Goal: Task Accomplishment & Management: Use online tool/utility

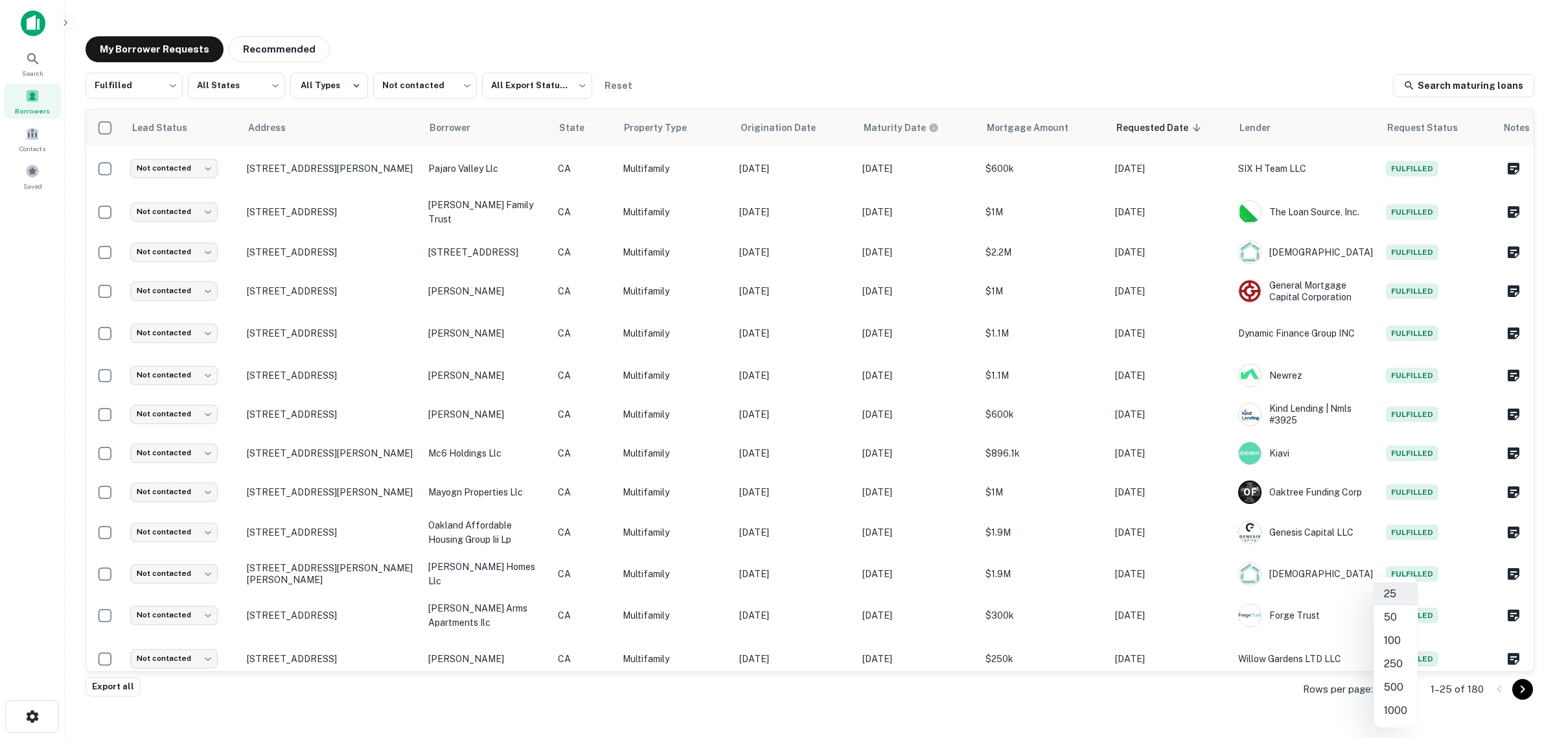
click at [28, 170] on div at bounding box center [777, 369] width 1555 height 738
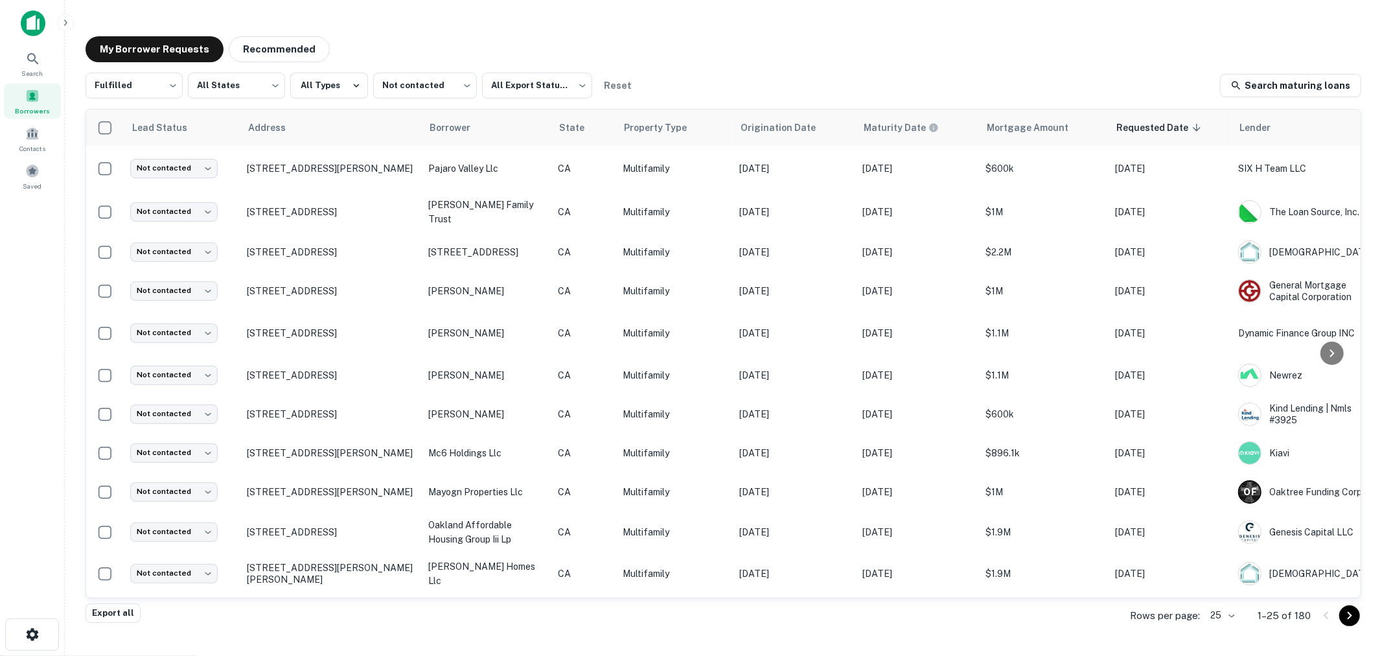
drag, startPoint x: 1368, startPoint y: 0, endPoint x: 923, endPoint y: 32, distance: 445.8
click at [923, 32] on div "My Borrower Requests Recommended Fulfilled ********* ​ All States *** ​ All Typ…" at bounding box center [723, 321] width 1297 height 590
click at [18, 173] on span at bounding box center [11, 166] width 14 height 14
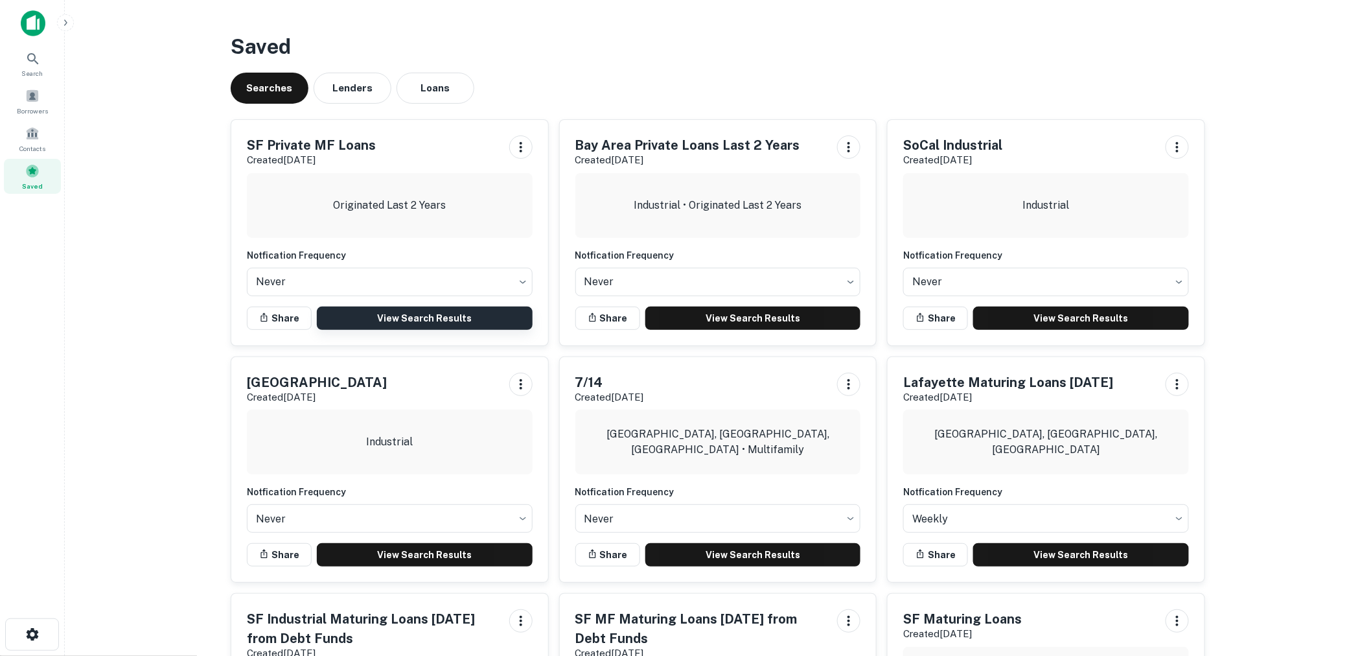
click at [364, 324] on link "View Search Results" at bounding box center [425, 318] width 216 height 23
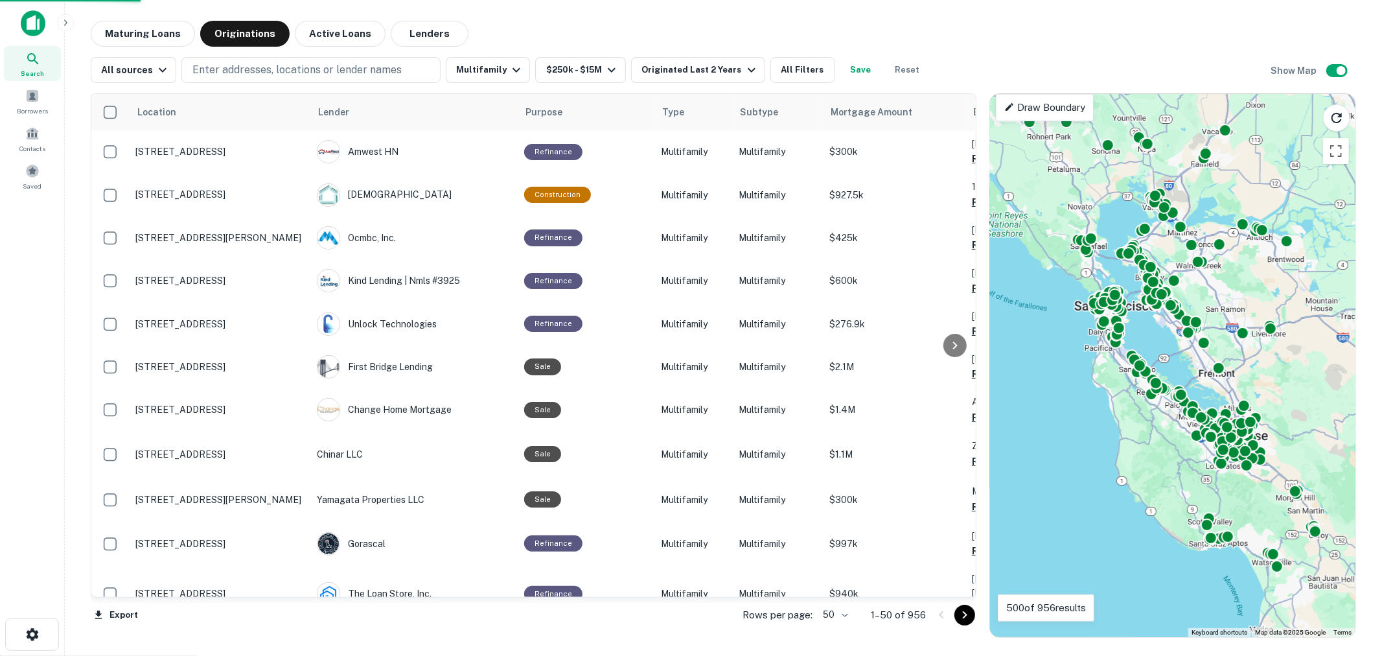
click at [836, 614] on body "Search Borrowers Contacts Saved Maturing Loans Originations Active Loans Lender…" at bounding box center [691, 328] width 1382 height 656
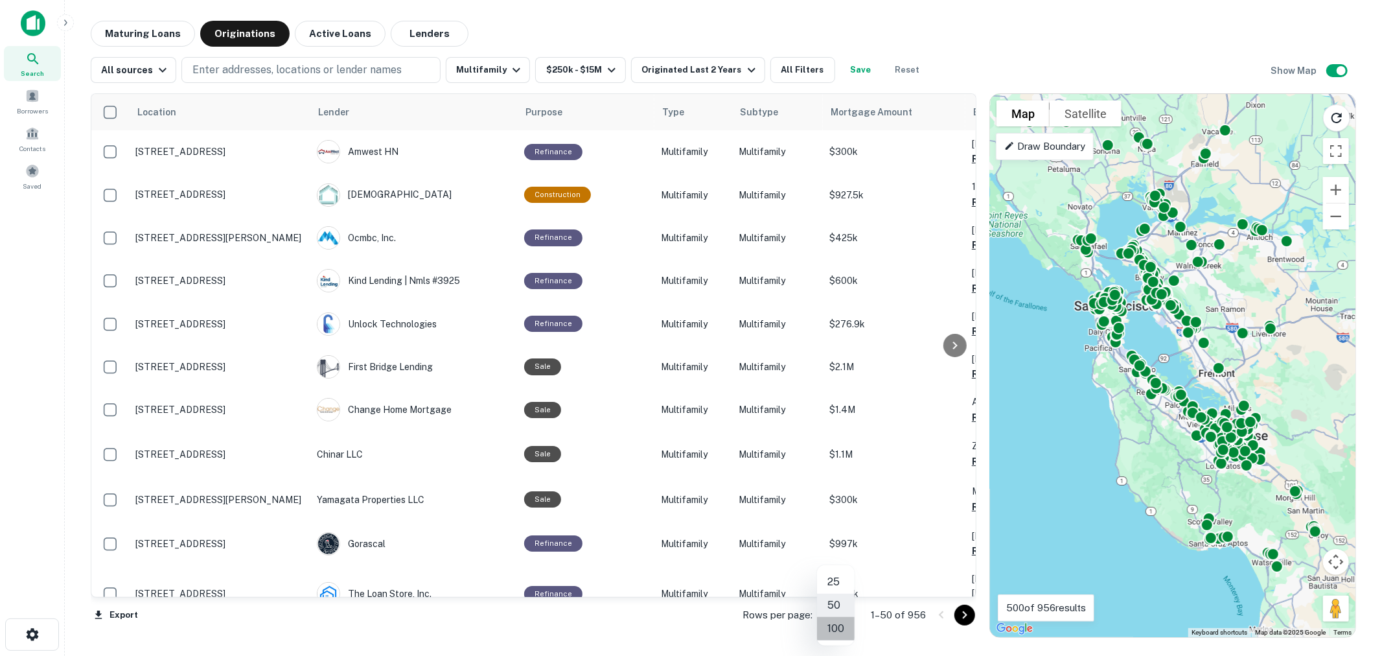
click at [839, 630] on li "100" at bounding box center [836, 628] width 38 height 23
type input "***"
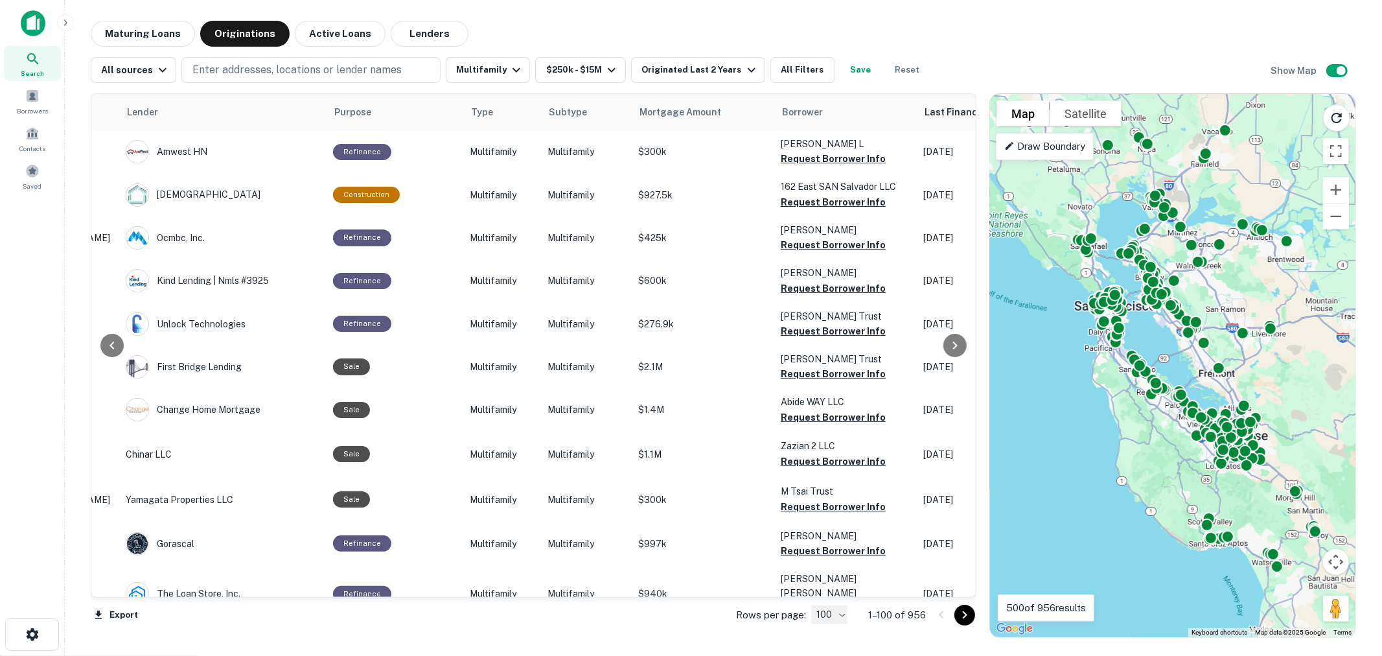
scroll to position [0, 186]
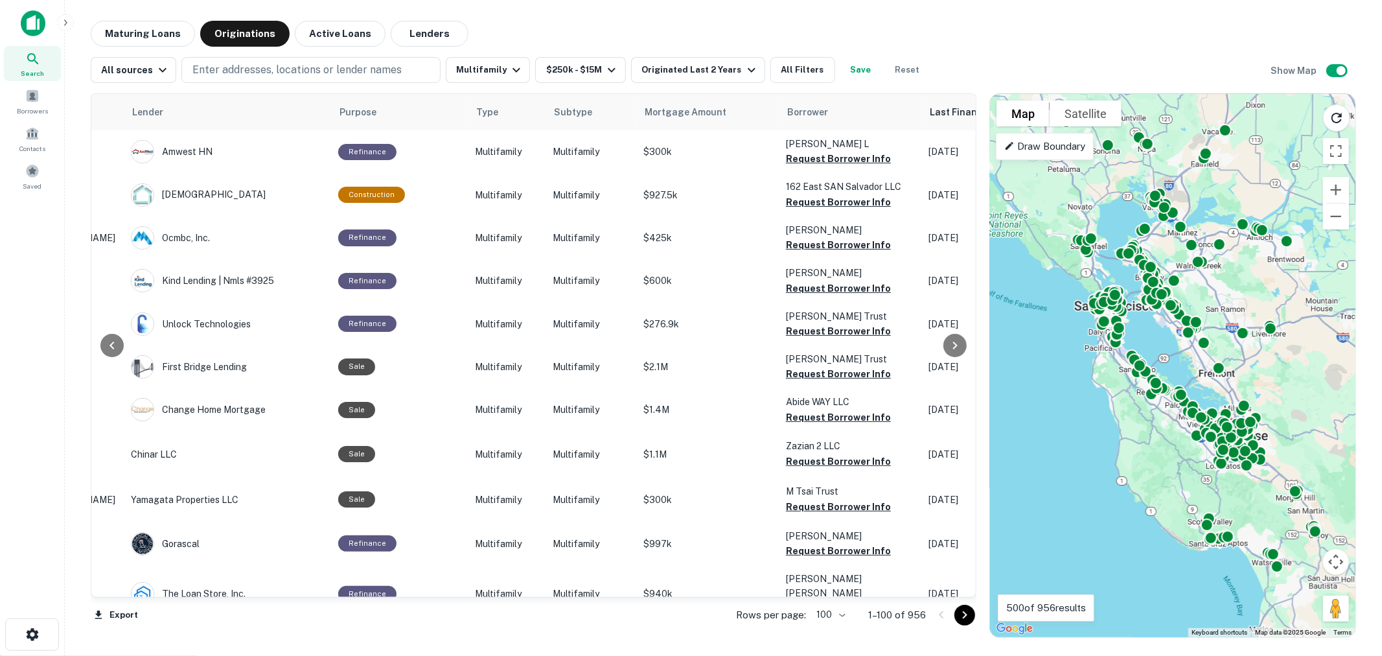
click at [445, 599] on div "Export Rows per page: 100 *** 1–100 of 956" at bounding box center [534, 615] width 886 height 35
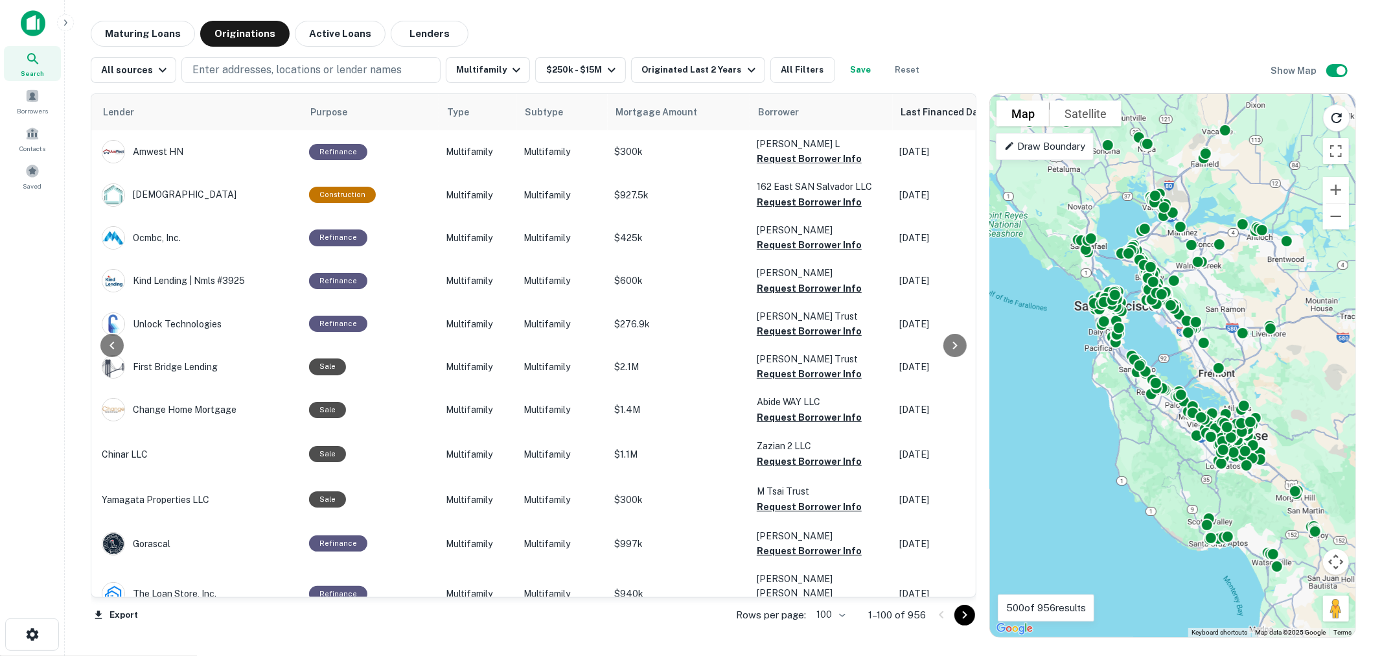
scroll to position [0, 204]
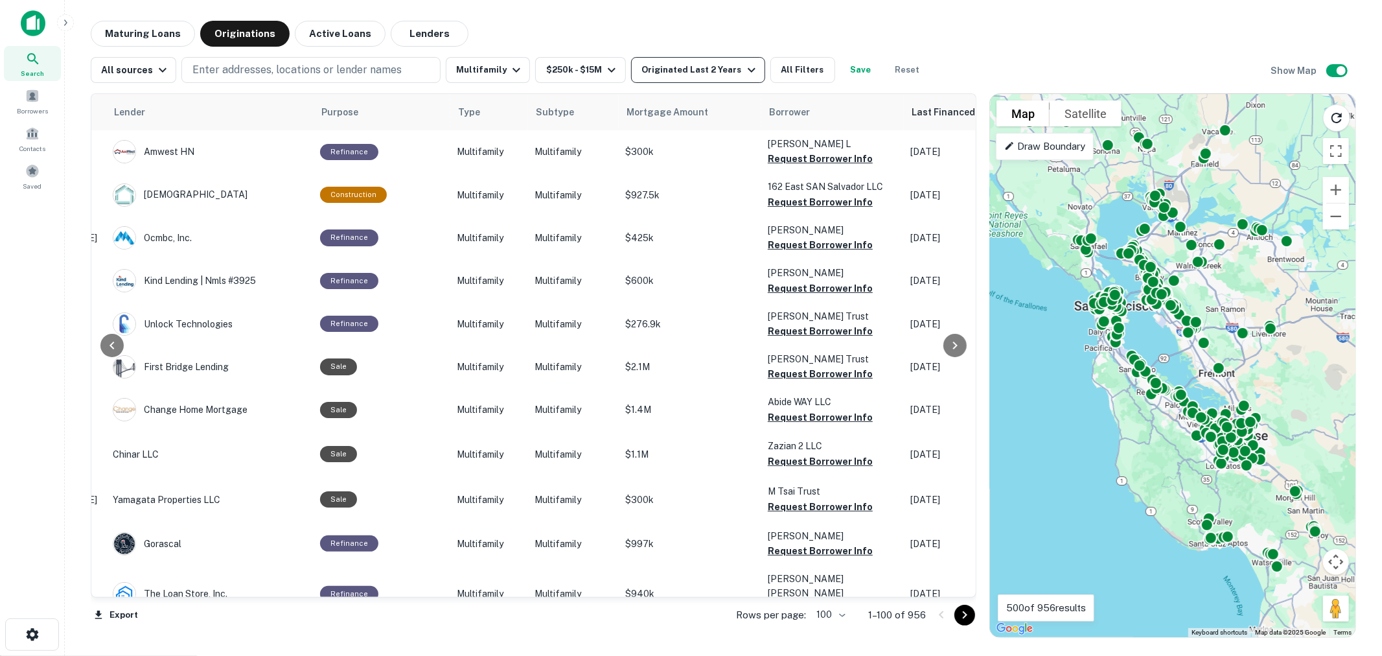
click at [718, 73] on div "Originated Last 2 Years" at bounding box center [700, 70] width 117 height 16
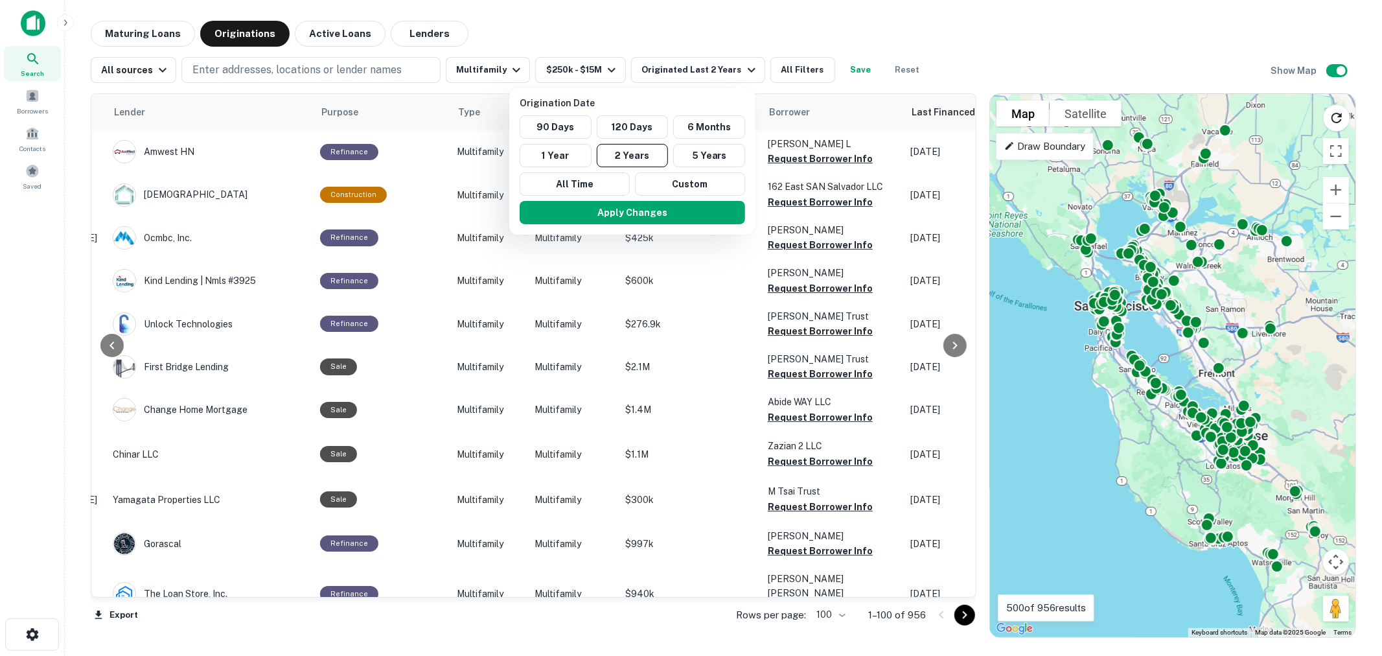
click at [750, 33] on div at bounding box center [691, 328] width 1382 height 656
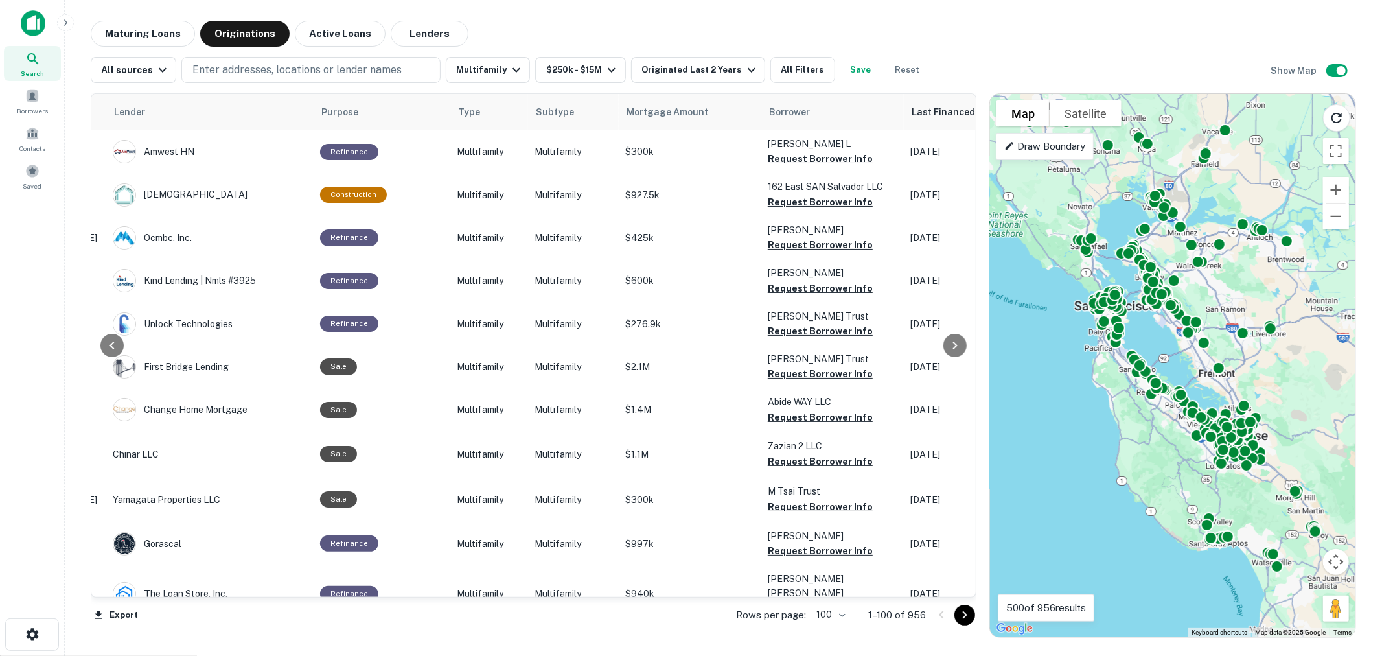
click at [964, 617] on icon "Go to next page" at bounding box center [965, 615] width 16 height 16
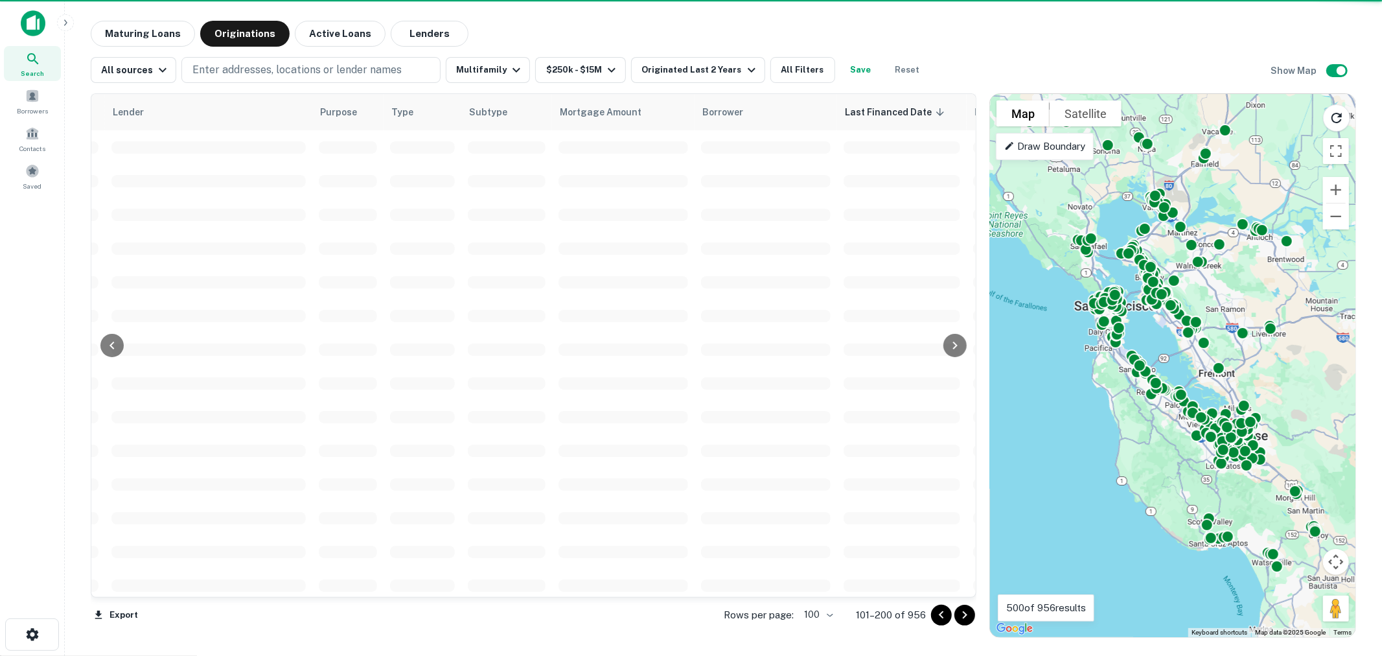
click at [936, 618] on icon "Go to previous page" at bounding box center [942, 615] width 16 height 16
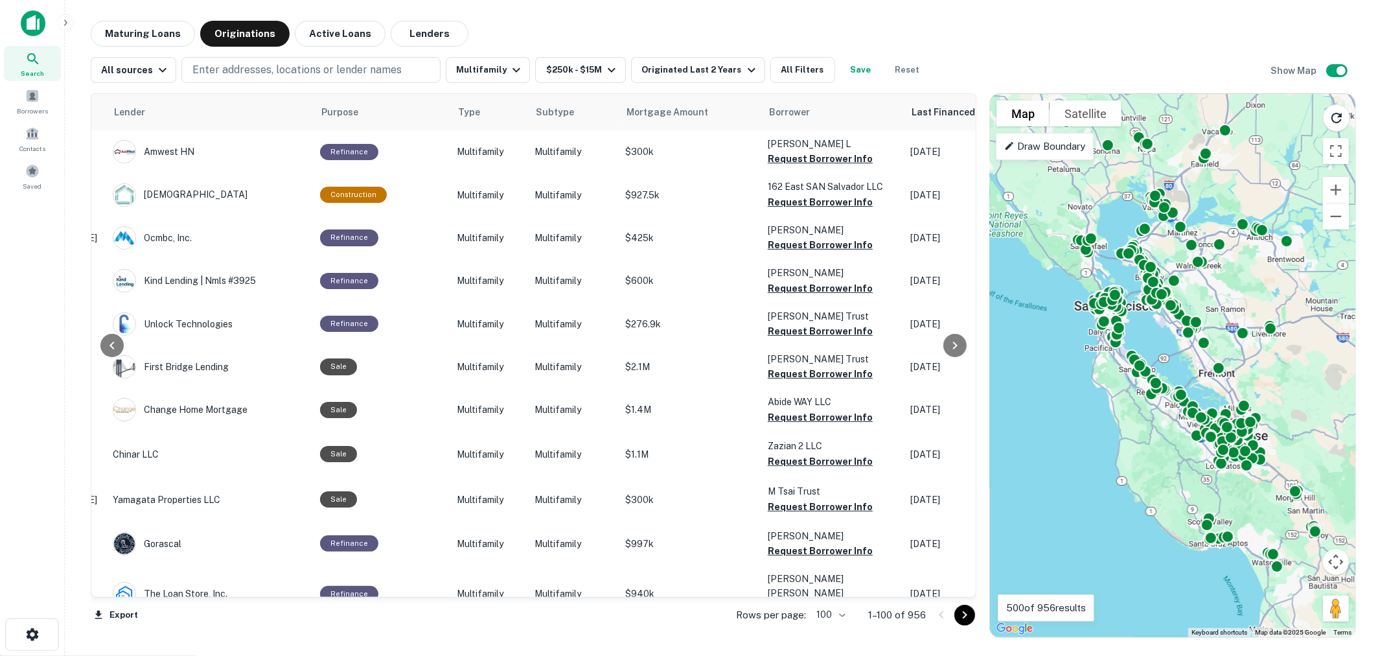
click at [944, 108] on div at bounding box center [955, 345] width 26 height 503
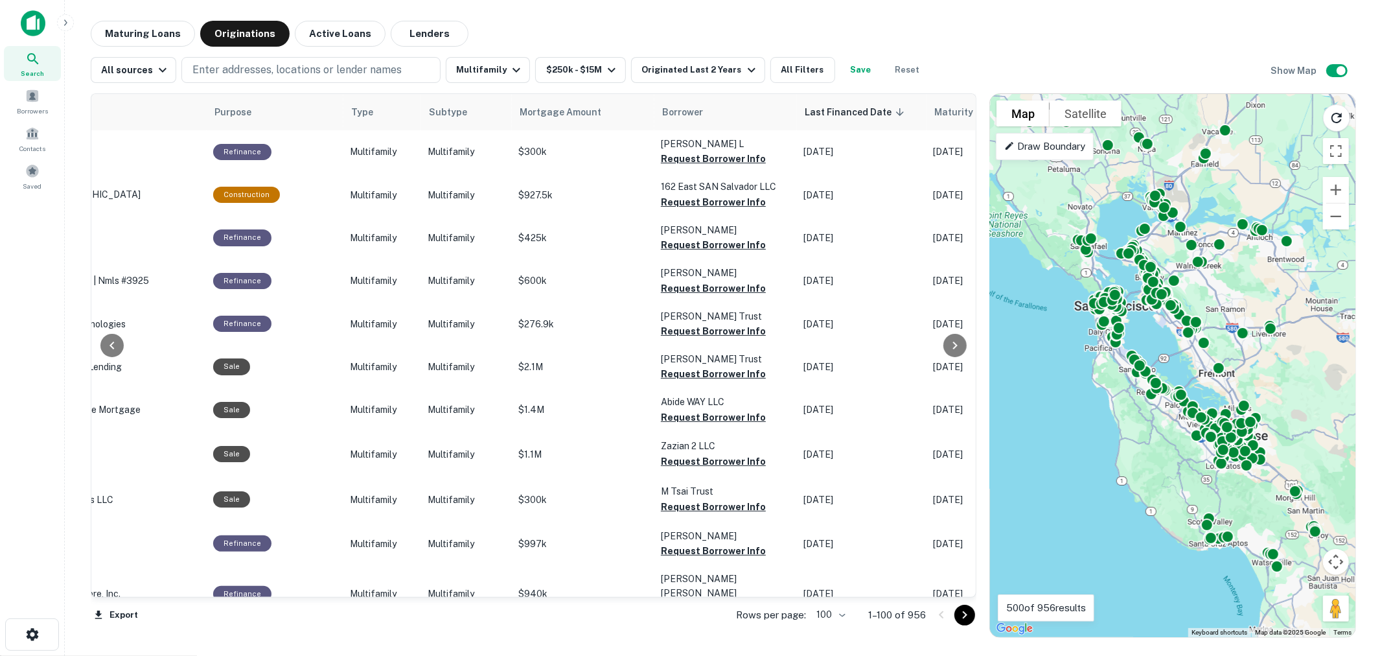
scroll to position [0, 316]
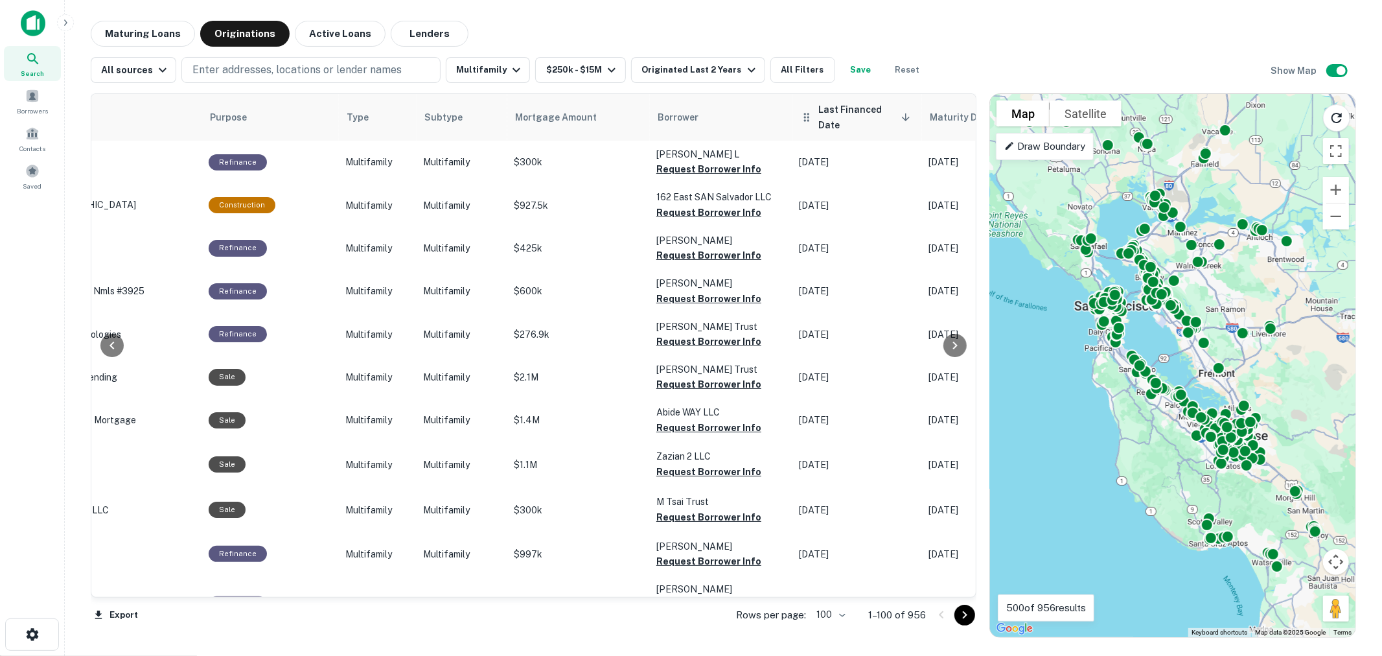
click at [900, 117] on icon at bounding box center [906, 117] width 12 height 12
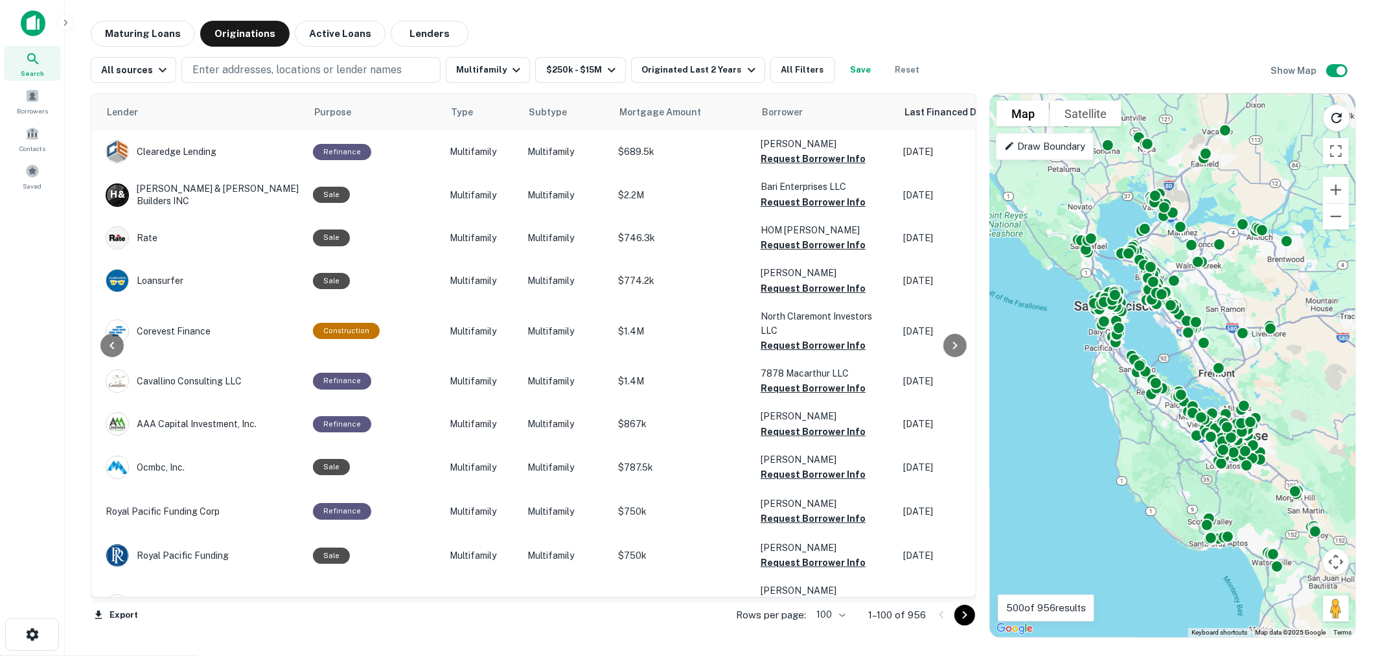
scroll to position [0, 209]
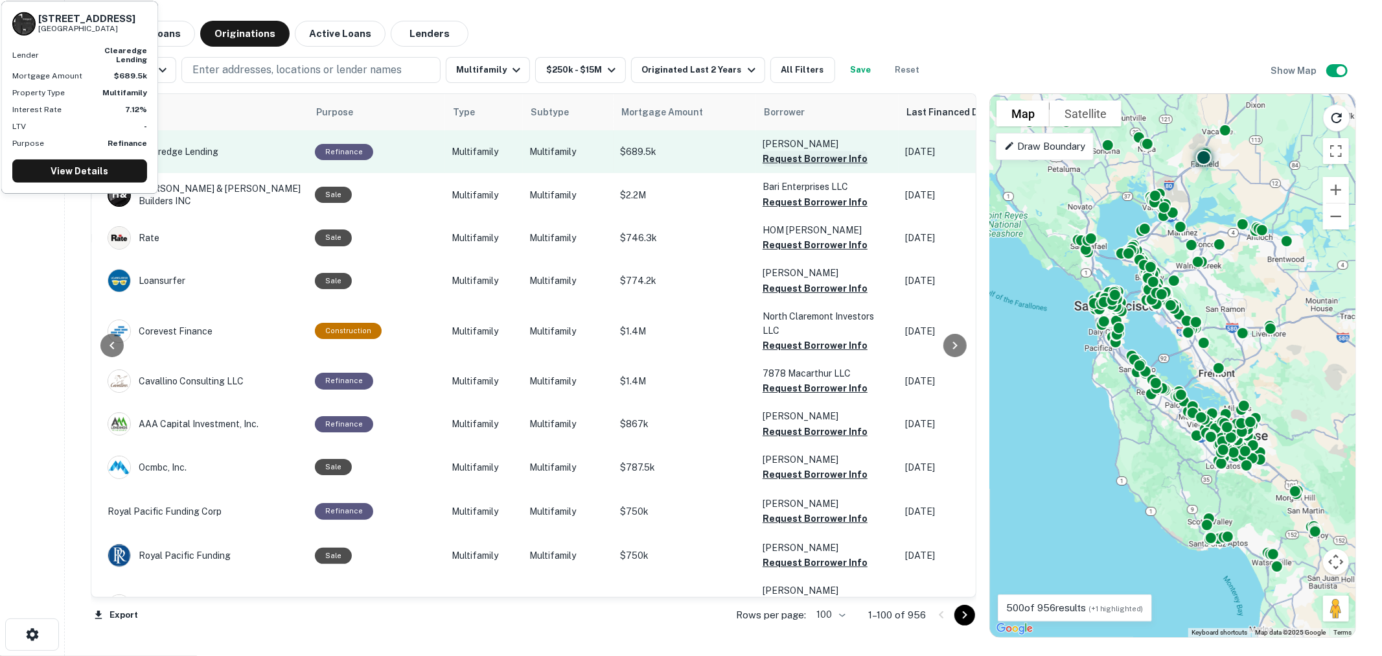
click at [800, 157] on button "Request Borrower Info" at bounding box center [815, 159] width 105 height 16
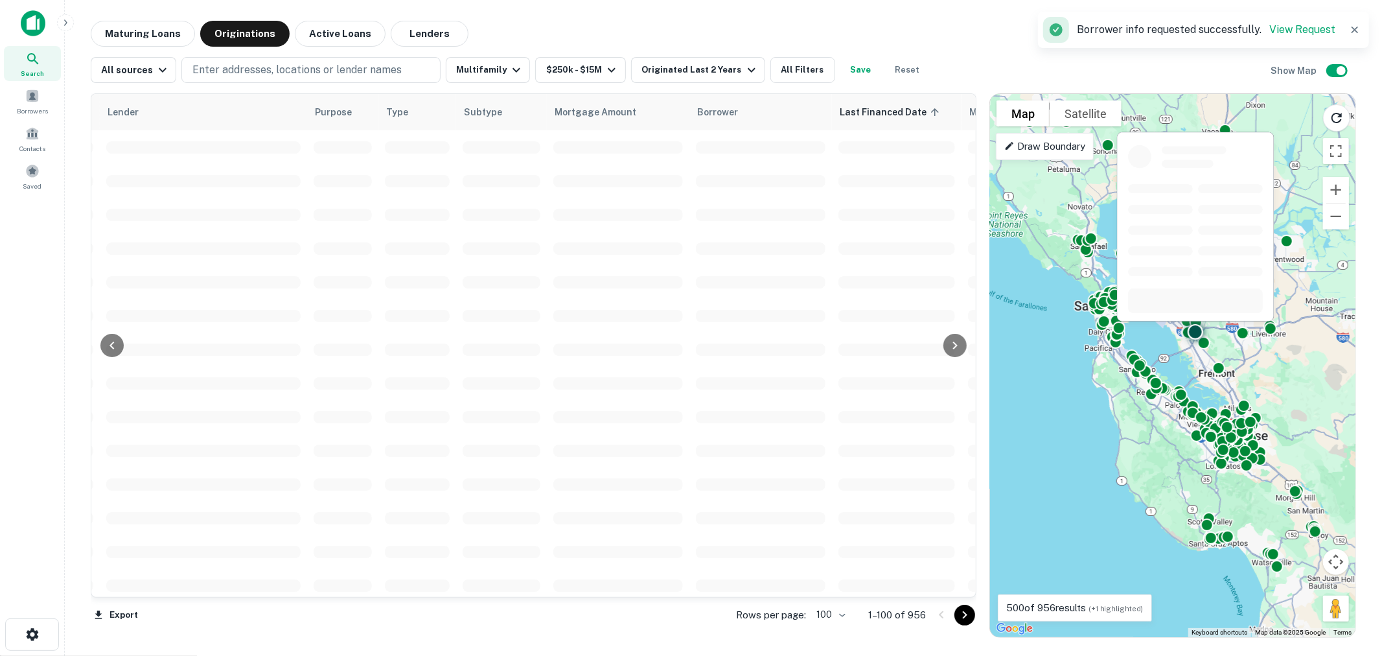
click at [796, 242] on span at bounding box center [761, 248] width 130 height 12
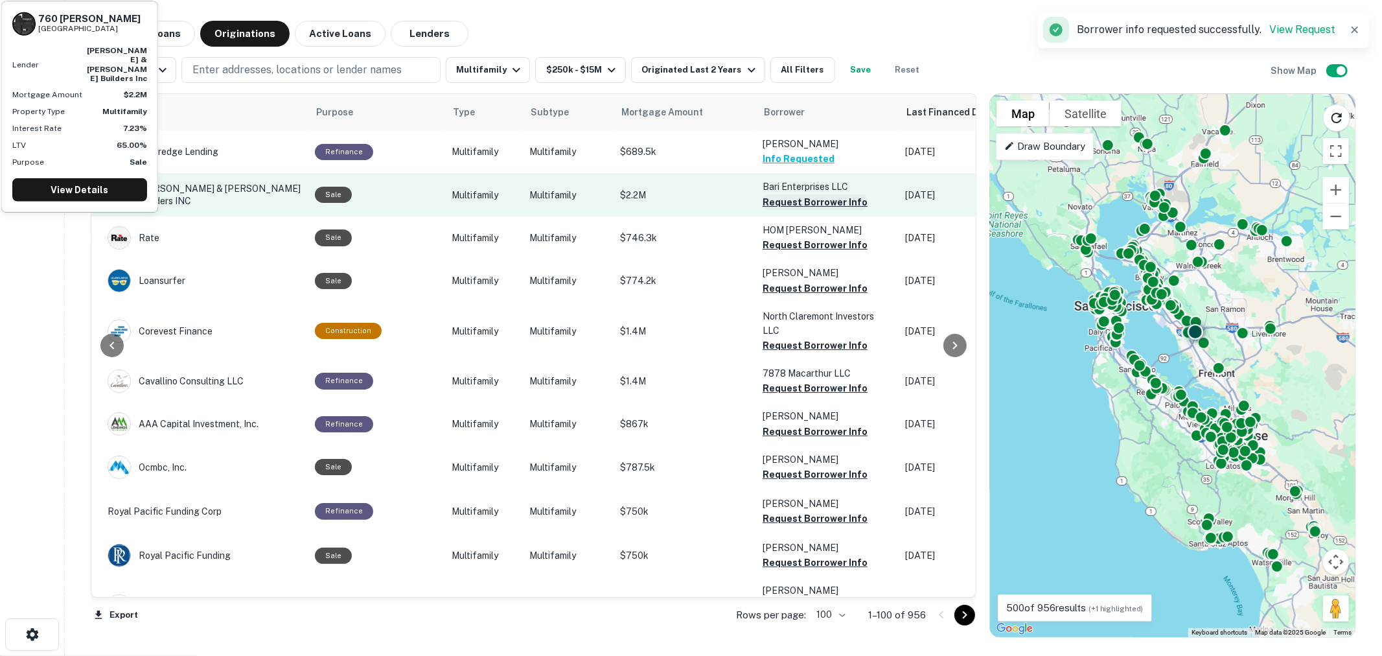
click at [791, 198] on button "Request Borrower Info" at bounding box center [815, 202] width 105 height 16
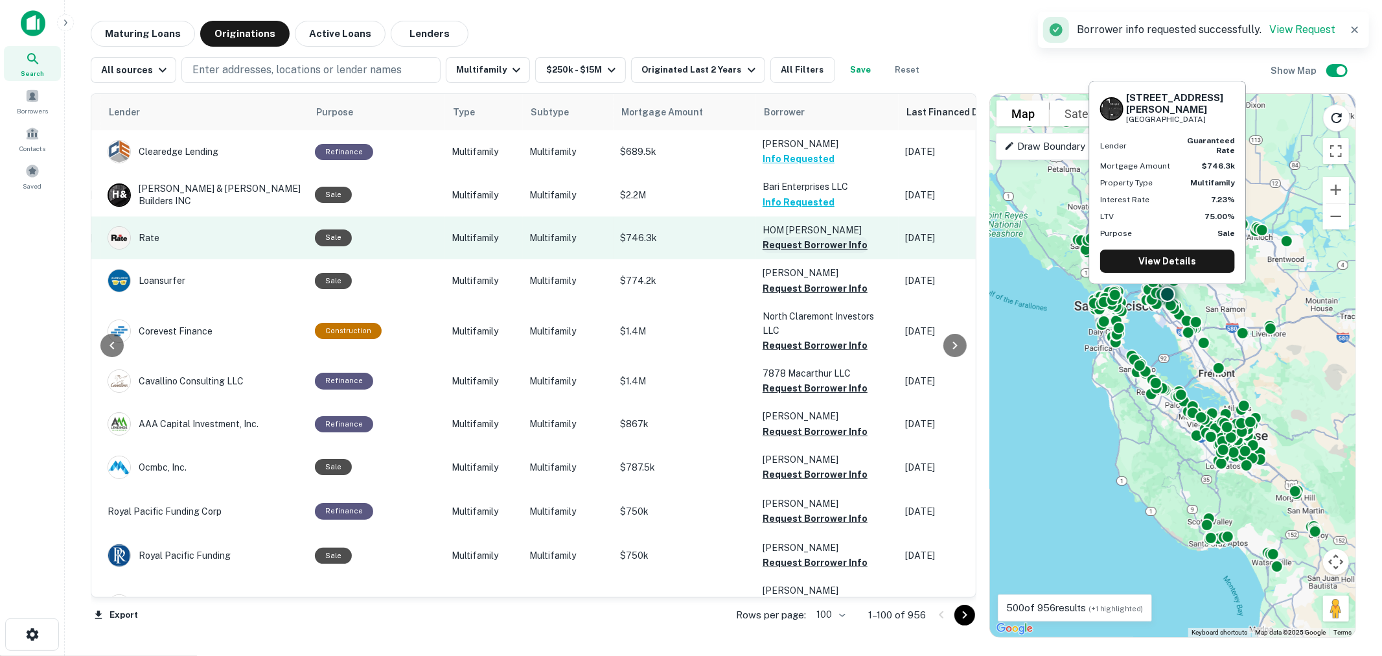
click at [791, 244] on button "Request Borrower Info" at bounding box center [815, 245] width 105 height 16
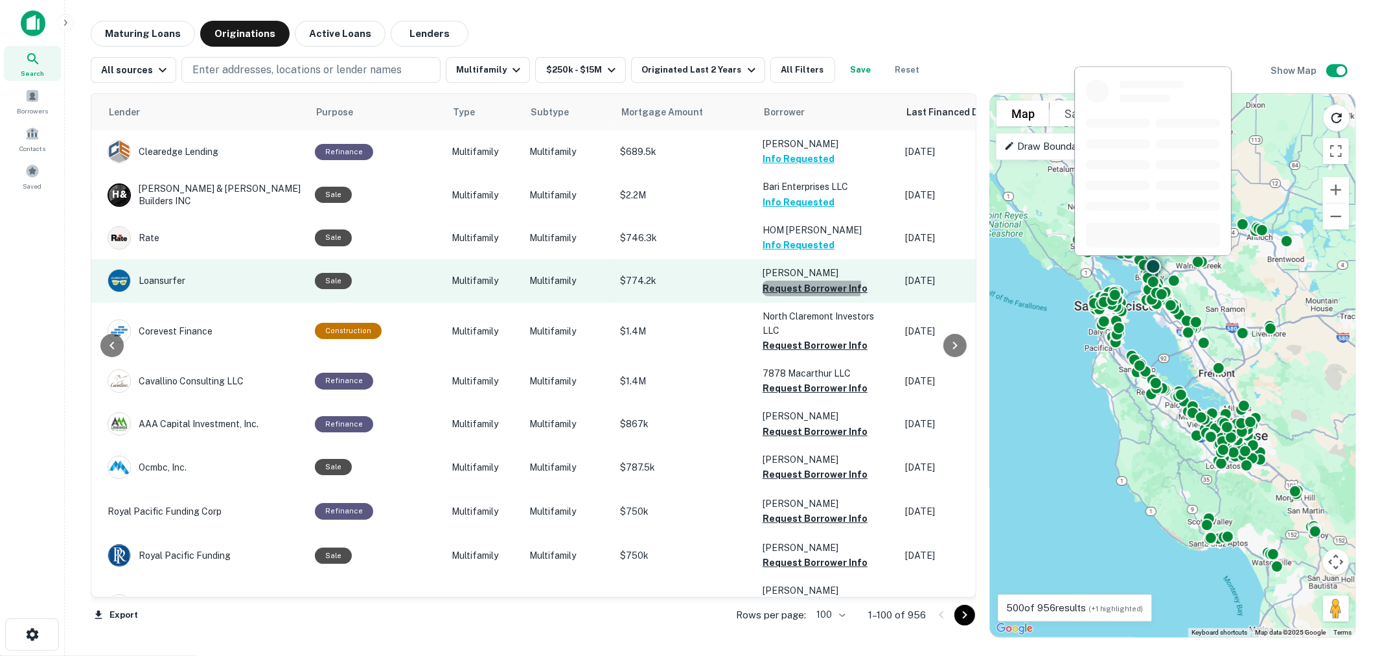
click at [782, 284] on button "Request Borrower Info" at bounding box center [815, 289] width 105 height 16
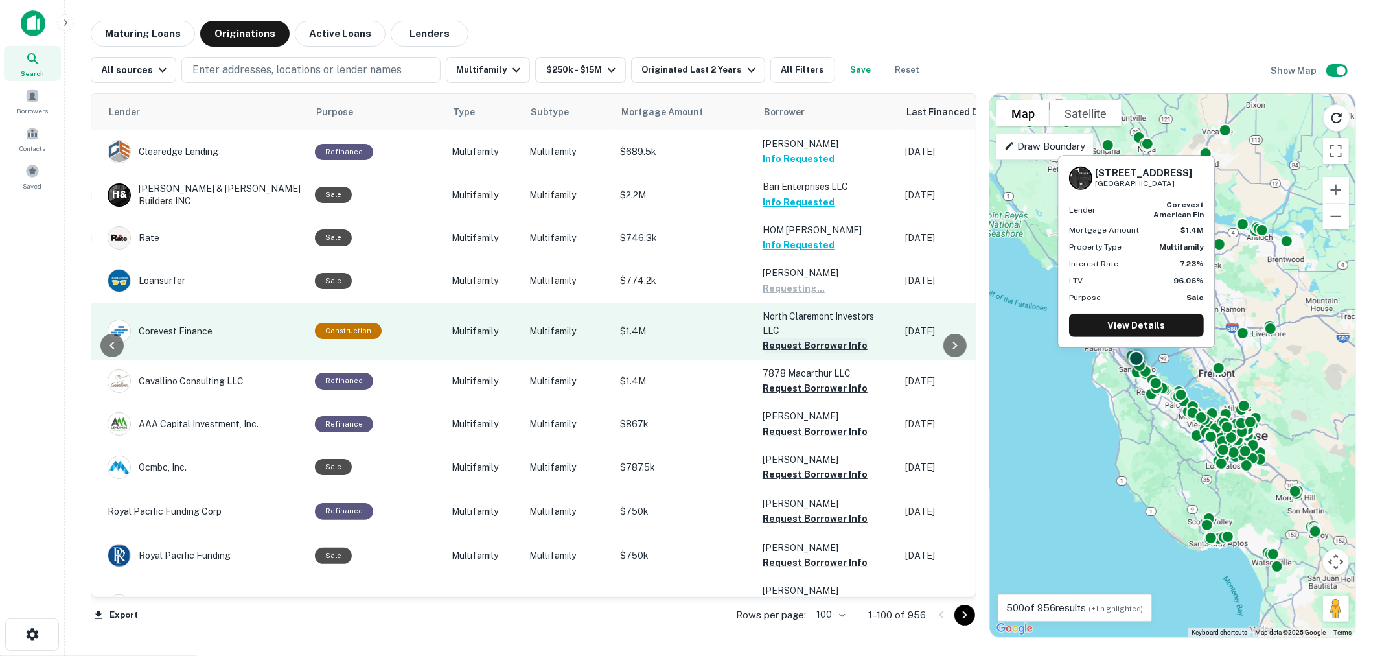
click at [782, 342] on button "Request Borrower Info" at bounding box center [815, 346] width 105 height 16
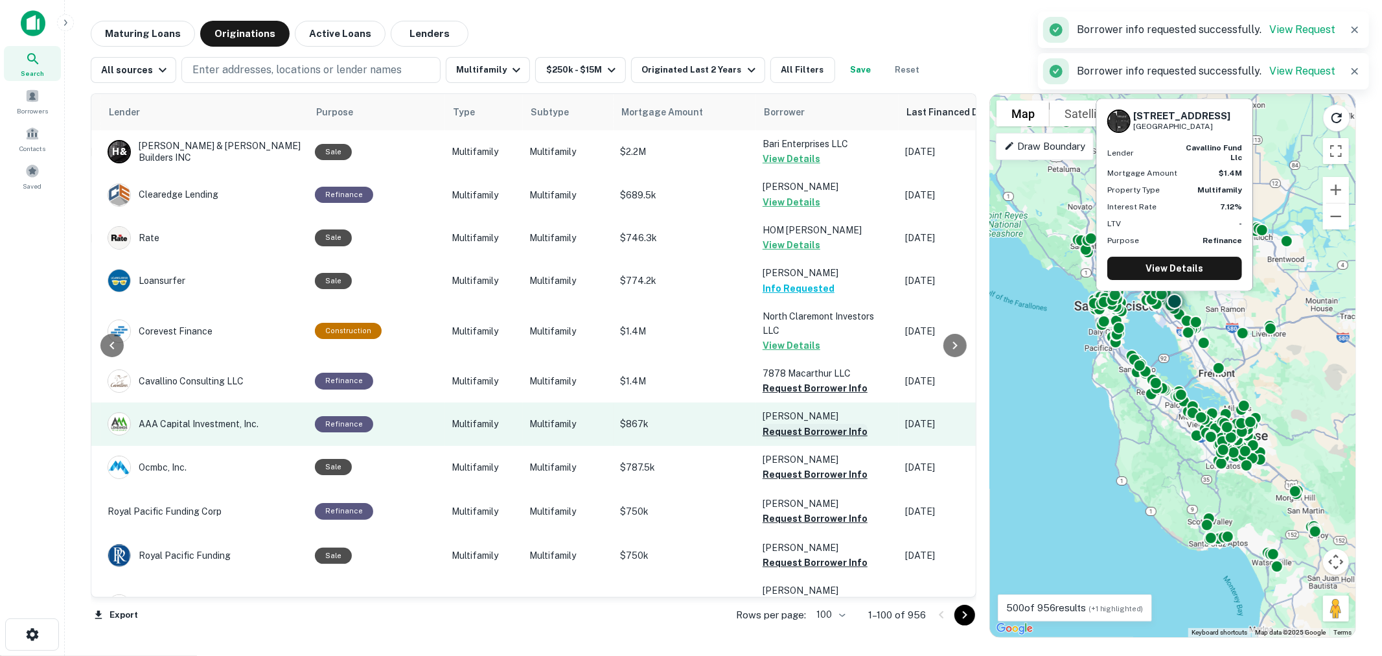
drag, startPoint x: 793, startPoint y: 380, endPoint x: 795, endPoint y: 425, distance: 44.8
click at [793, 380] on button "Request Borrower Info" at bounding box center [815, 388] width 105 height 16
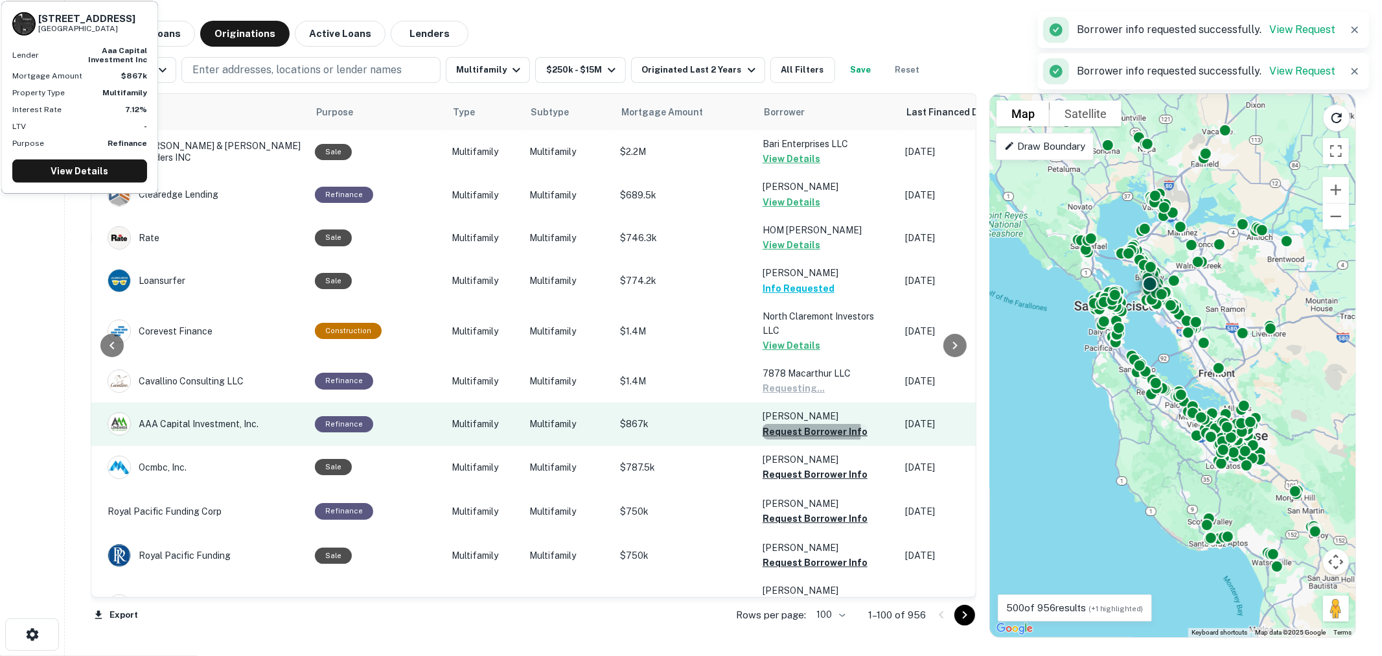
click at [798, 429] on button "Request Borrower Info" at bounding box center [815, 432] width 105 height 16
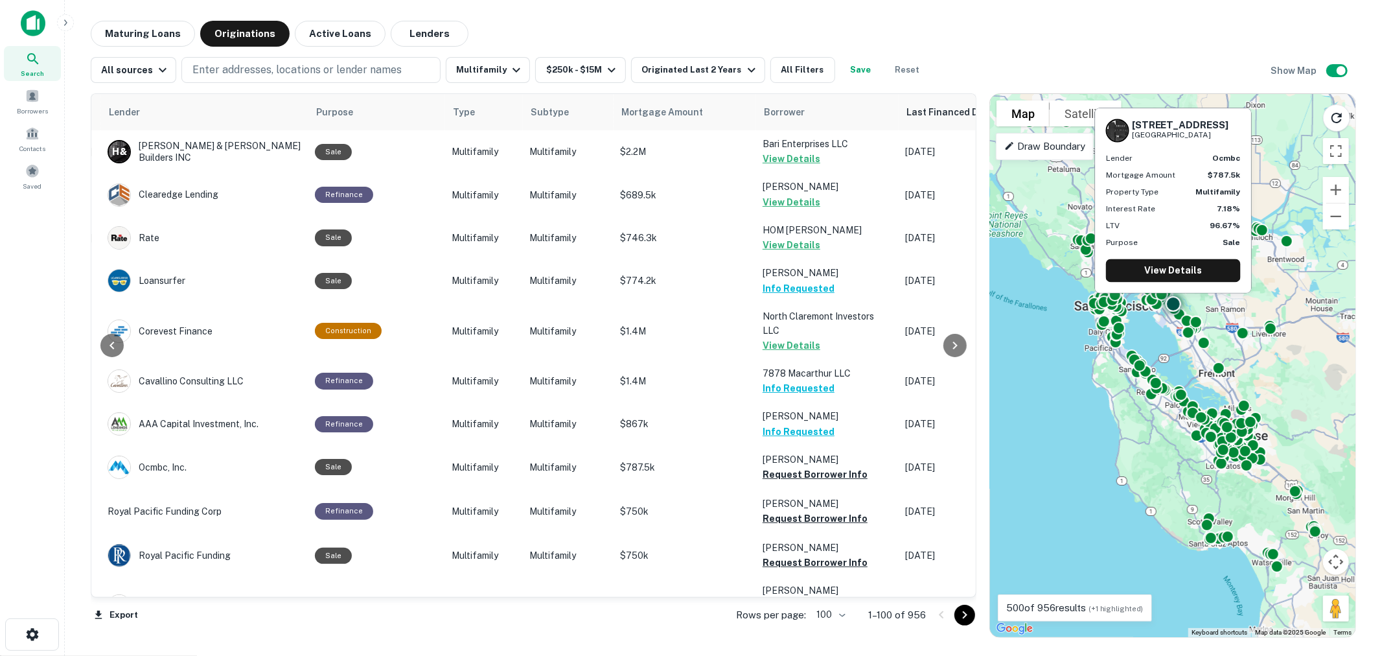
click at [795, 469] on button "Request Borrower Info" at bounding box center [815, 475] width 105 height 16
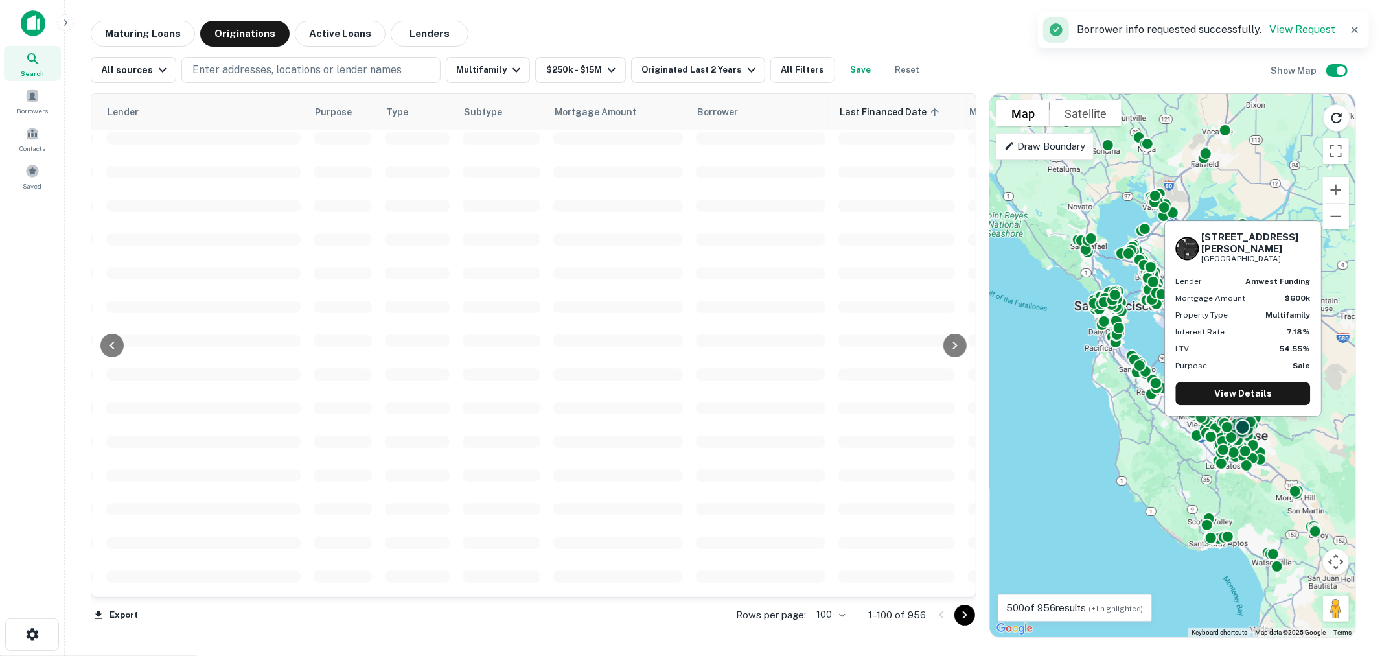
scroll to position [288, 209]
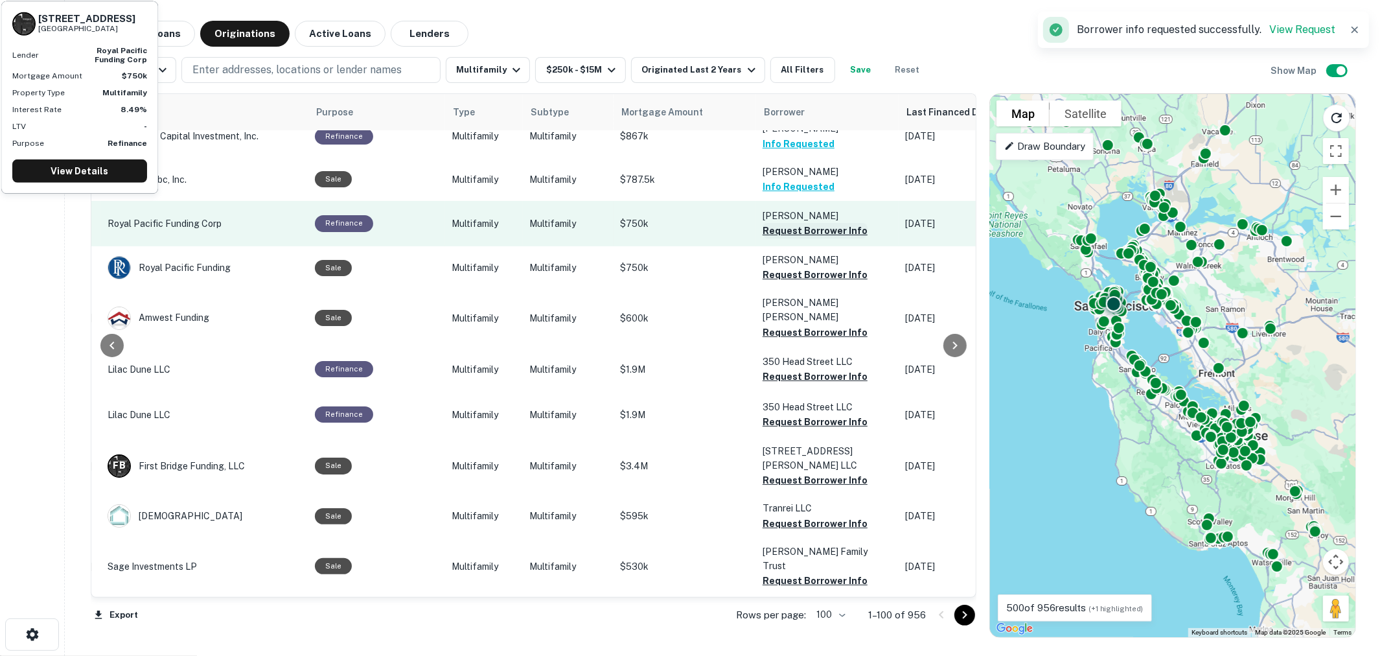
click at [799, 224] on button "Request Borrower Info" at bounding box center [815, 231] width 105 height 16
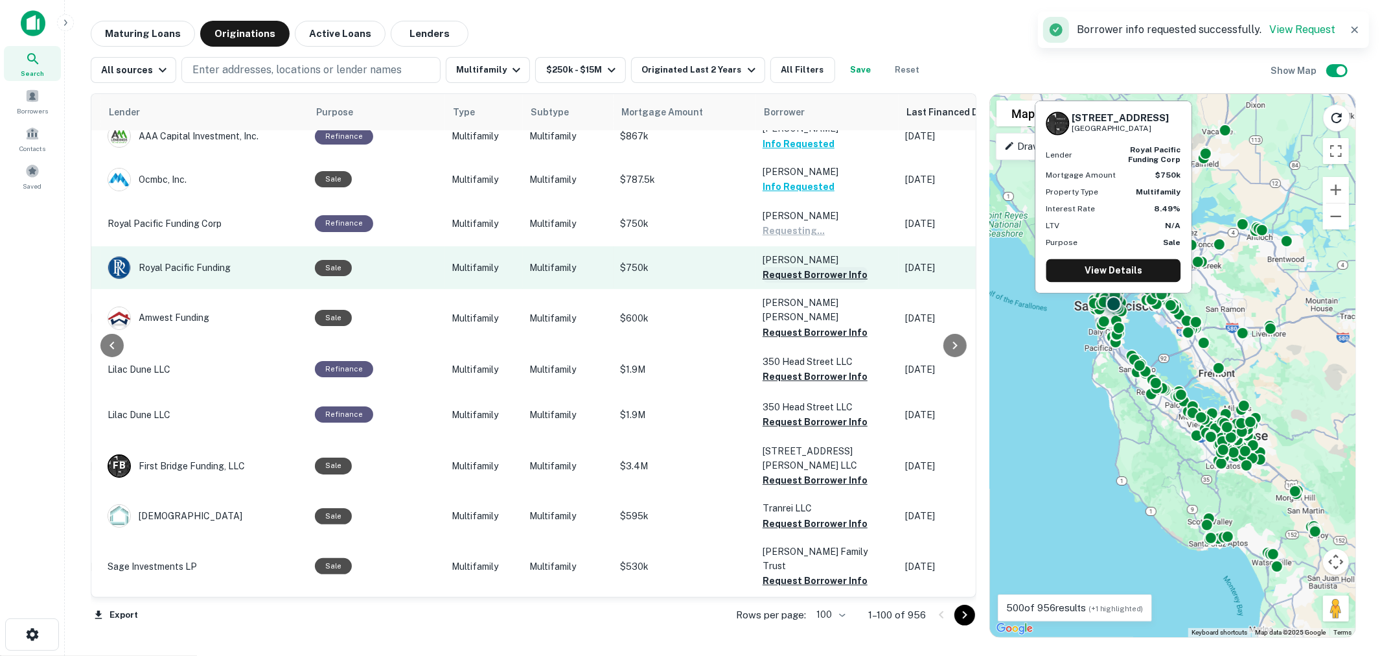
click at [794, 270] on button "Request Borrower Info" at bounding box center [815, 275] width 105 height 16
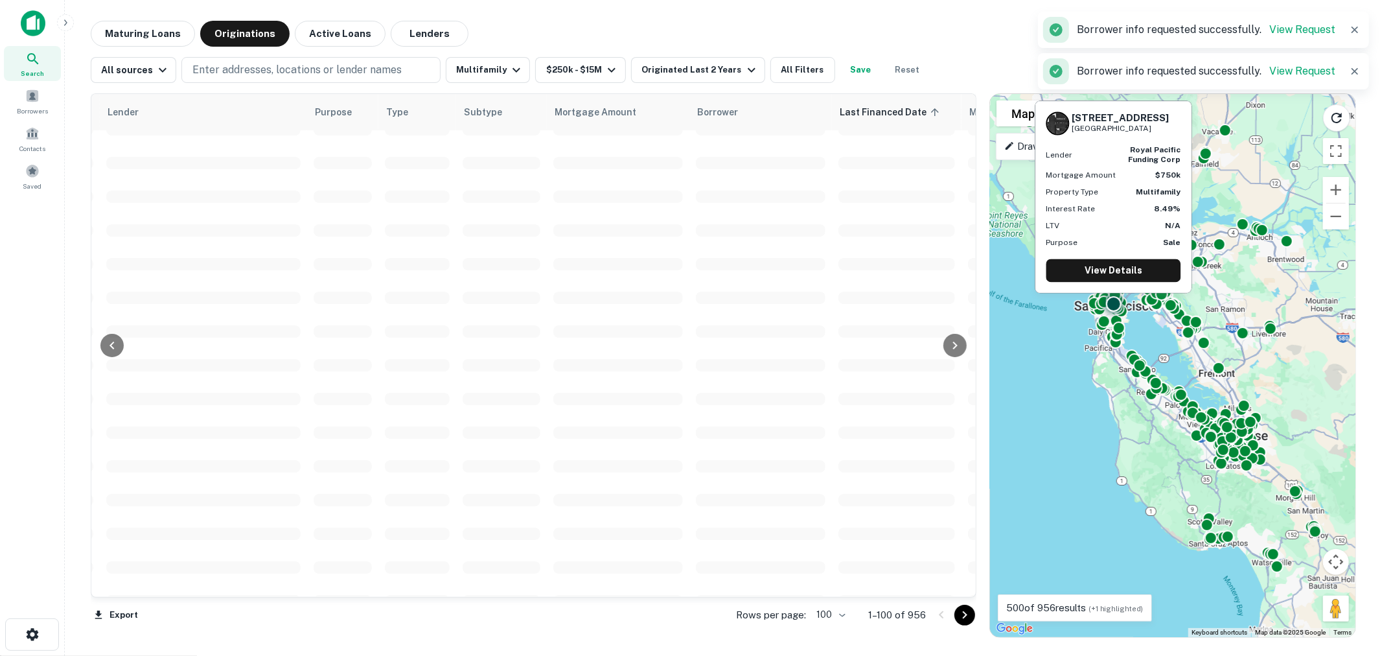
click at [800, 325] on span at bounding box center [761, 331] width 130 height 12
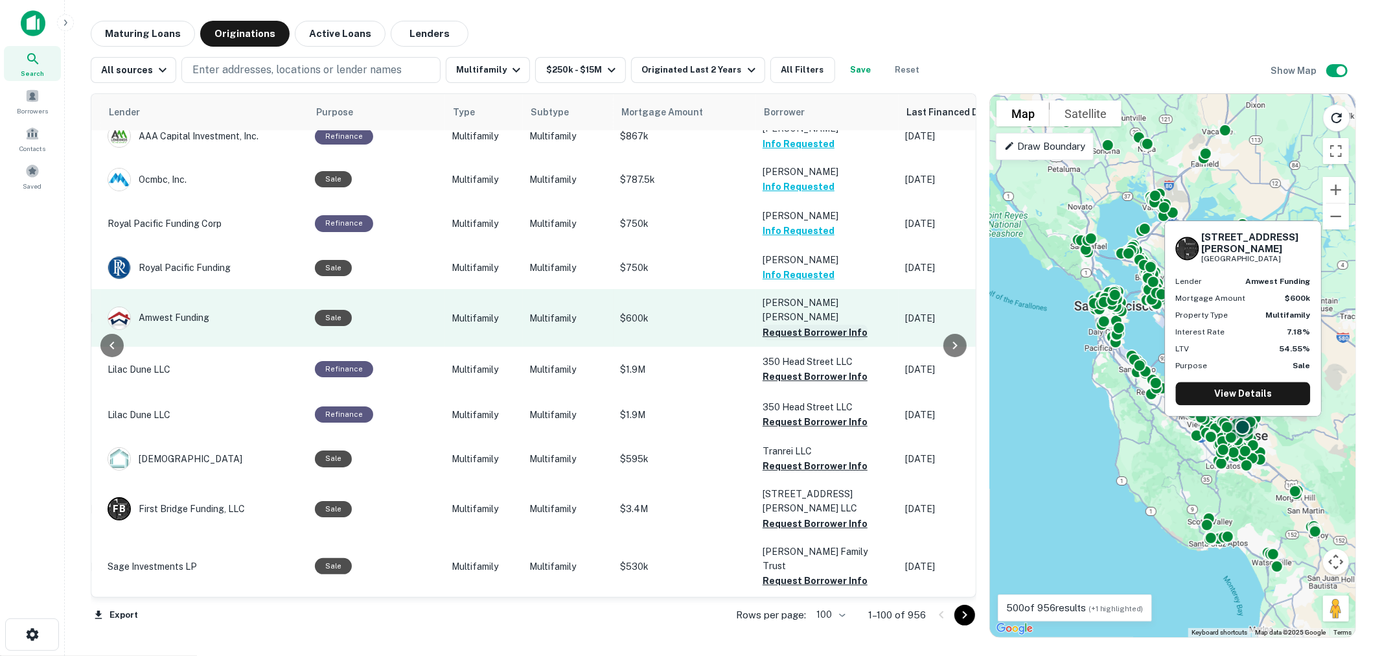
click at [788, 328] on button "Request Borrower Info" at bounding box center [815, 333] width 105 height 16
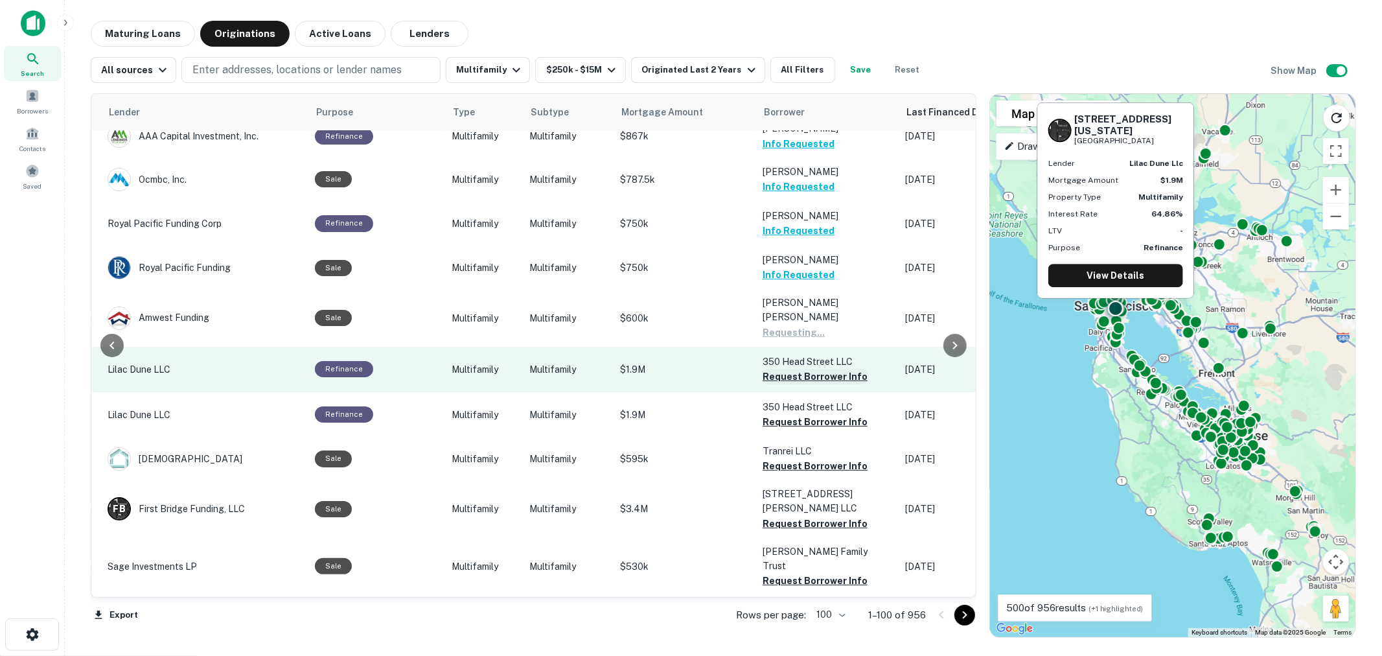
click at [800, 374] on button "Request Borrower Info" at bounding box center [815, 377] width 105 height 16
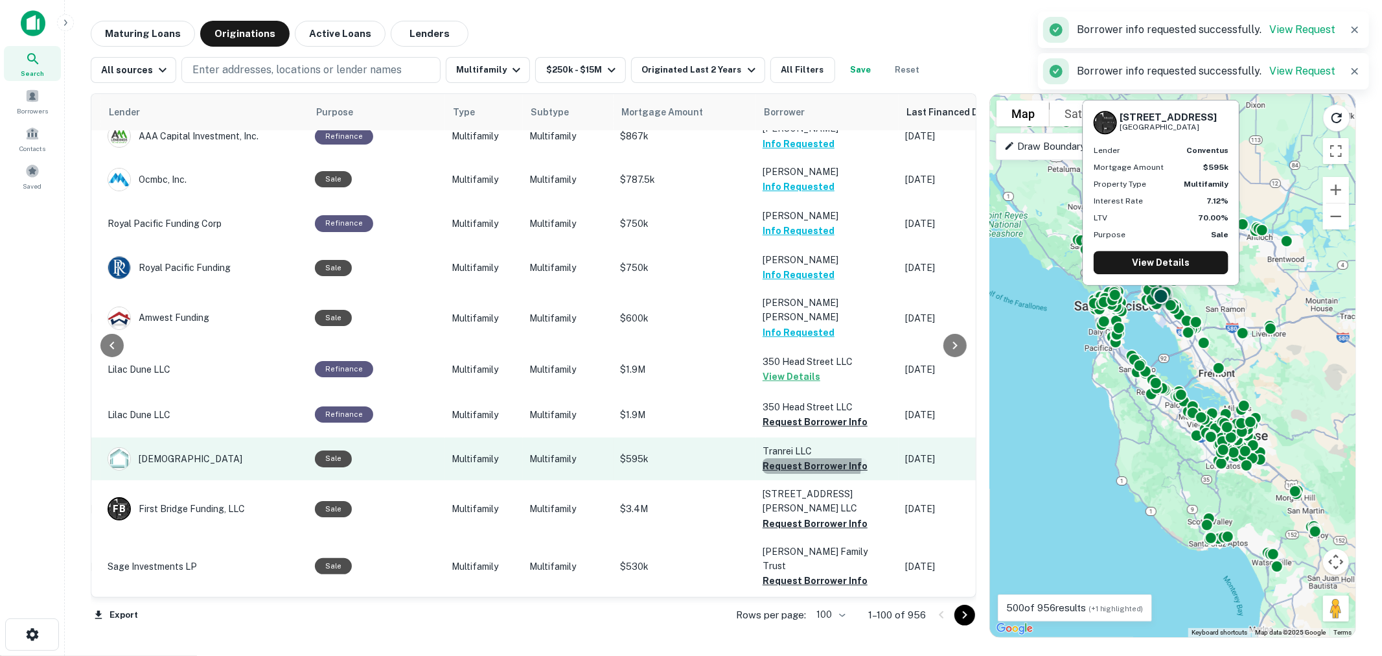
click at [795, 463] on button "Request Borrower Info" at bounding box center [815, 466] width 105 height 16
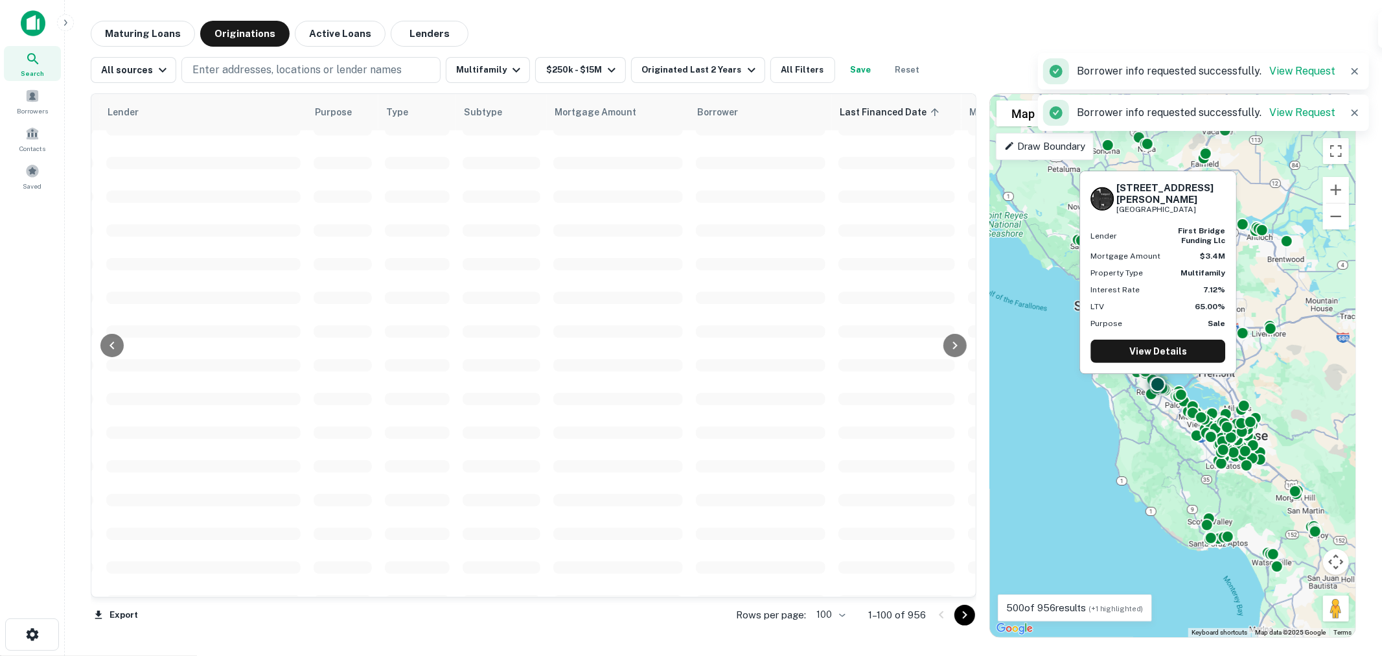
click at [804, 554] on td at bounding box center [761, 567] width 143 height 34
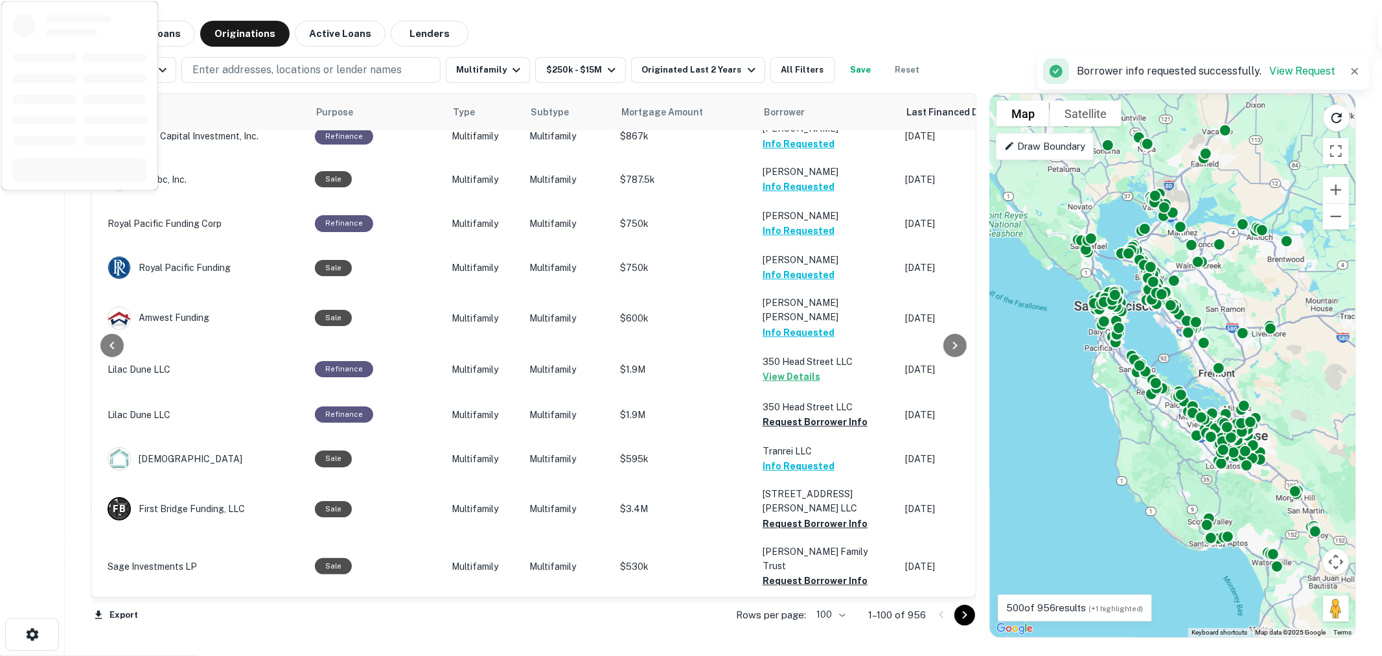
scroll to position [432, 209]
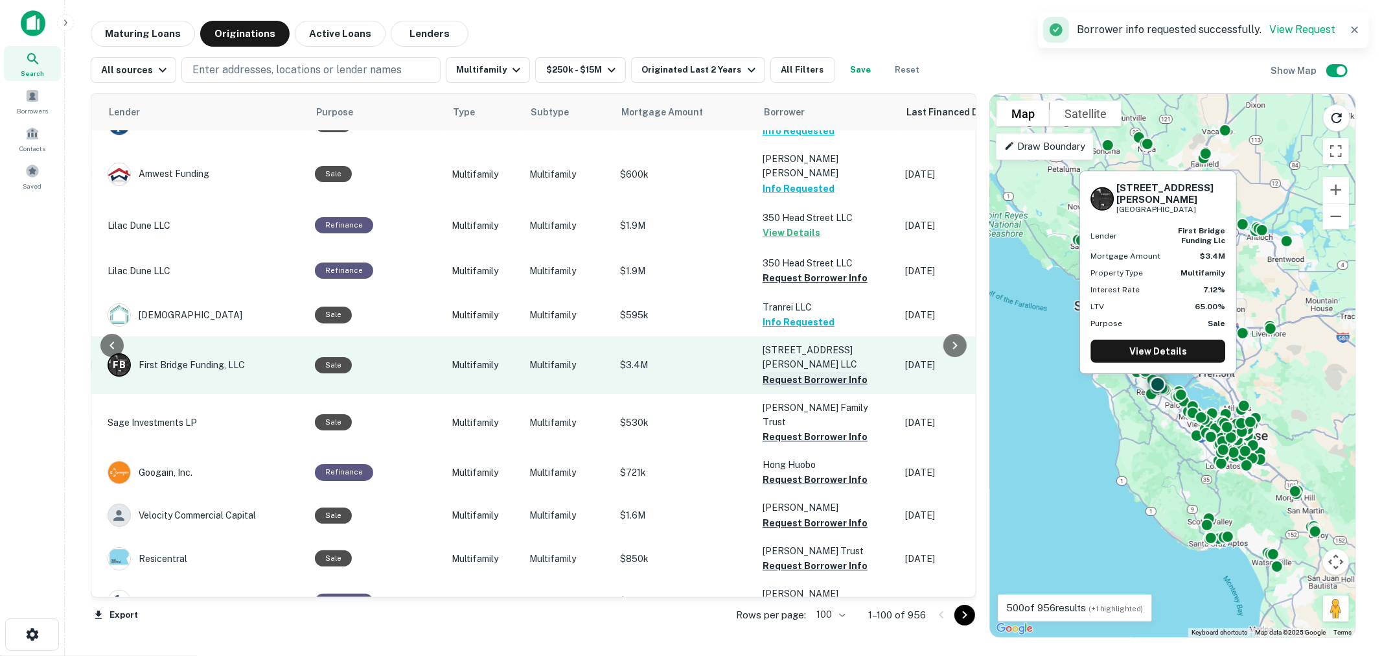
click at [802, 372] on button "Request Borrower Info" at bounding box center [815, 380] width 105 height 16
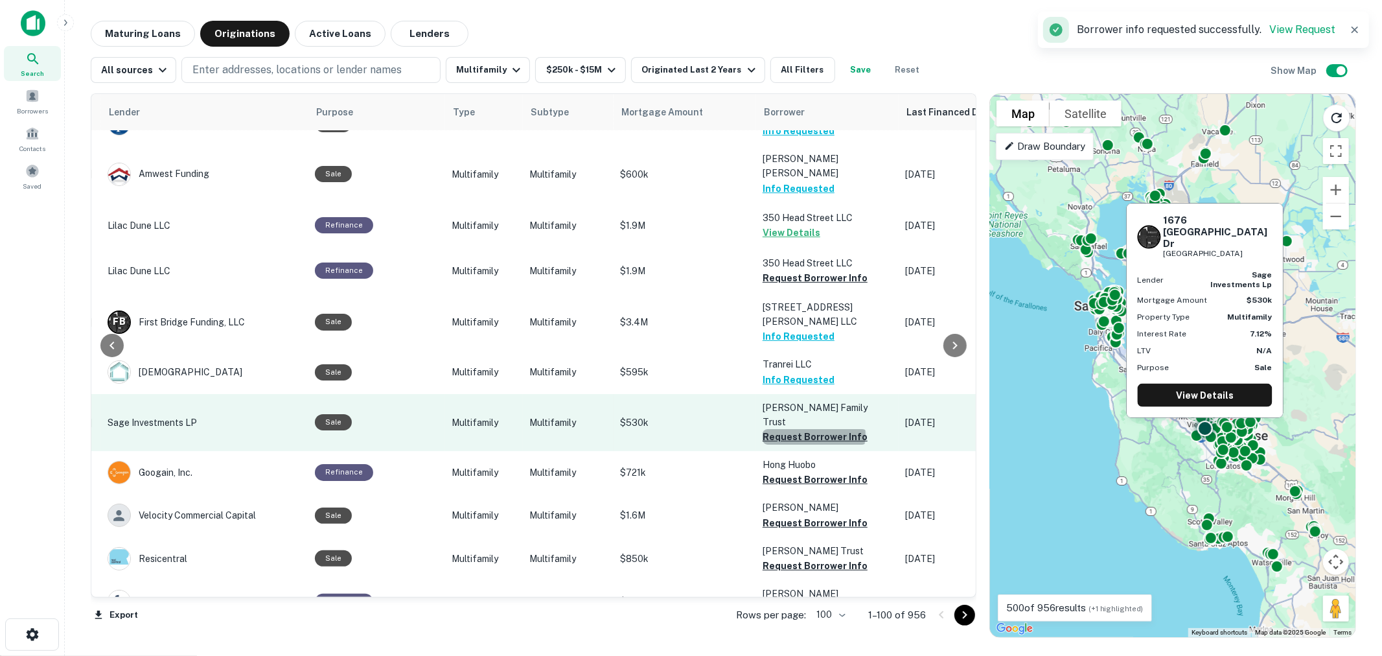
click at [807, 429] on button "Request Borrower Info" at bounding box center [815, 437] width 105 height 16
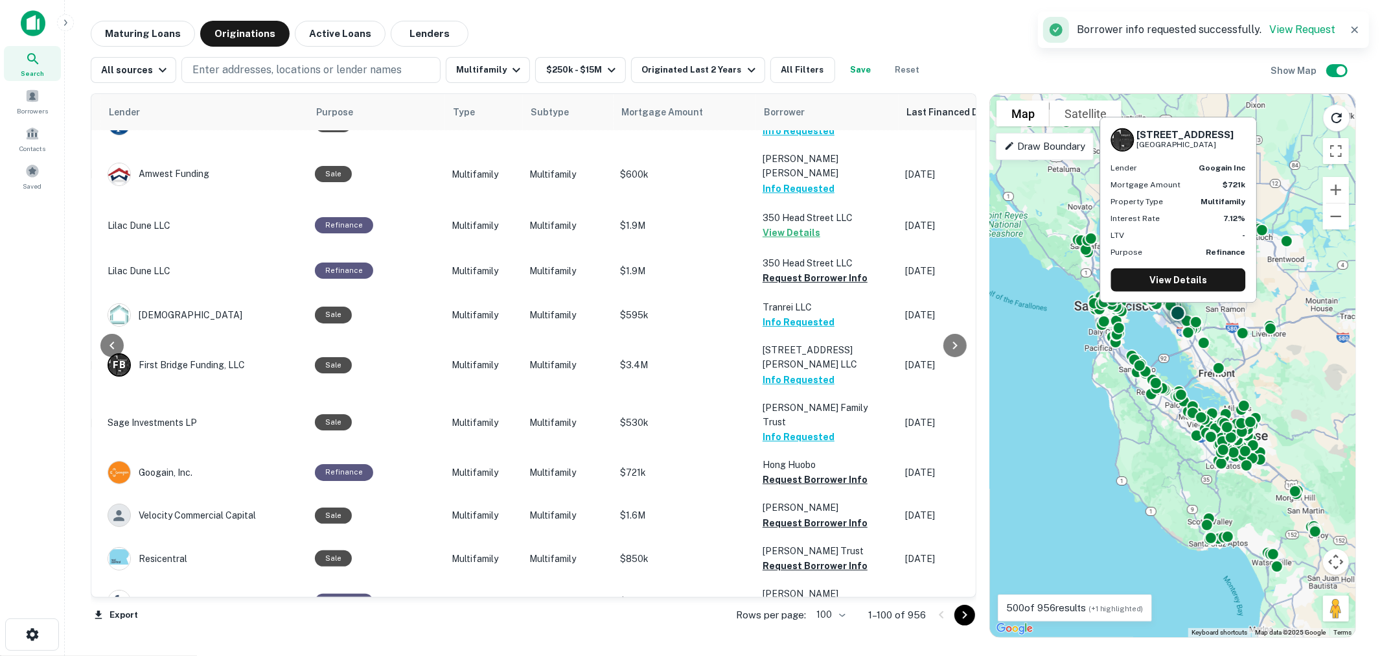
click at [798, 472] on button "Request Borrower Info" at bounding box center [815, 480] width 105 height 16
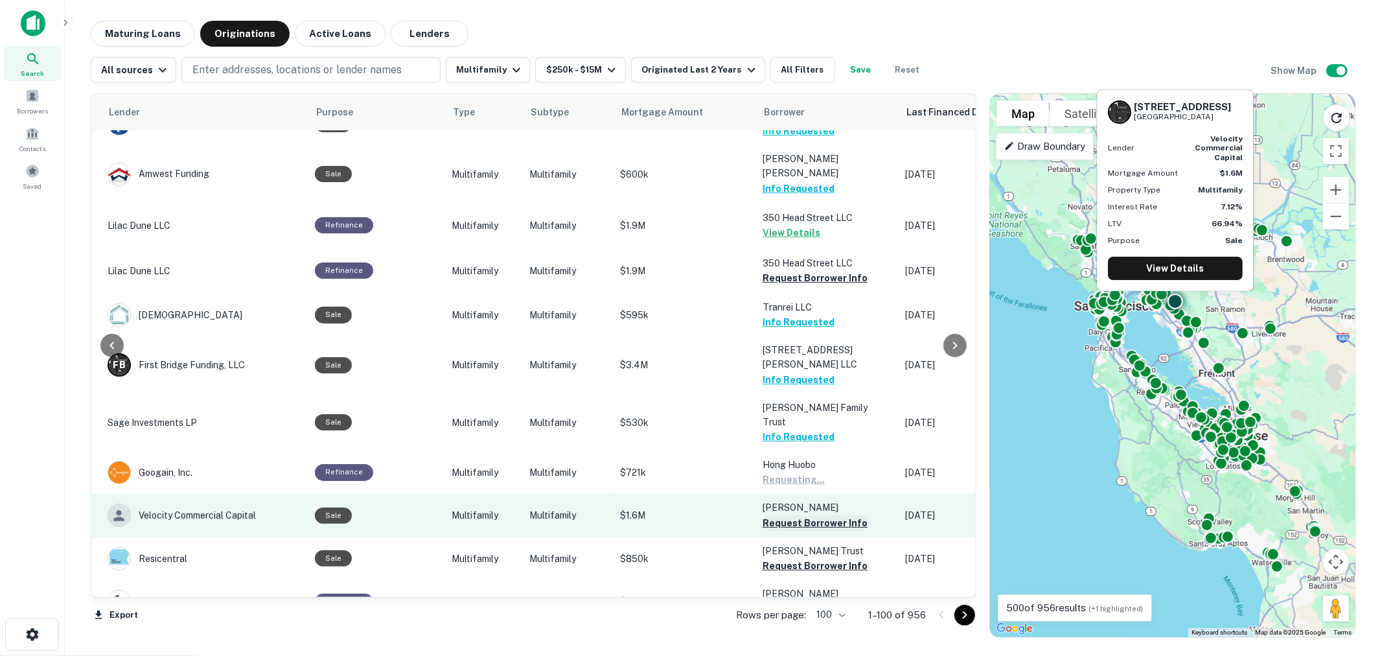
click at [795, 515] on button "Request Borrower Info" at bounding box center [815, 523] width 105 height 16
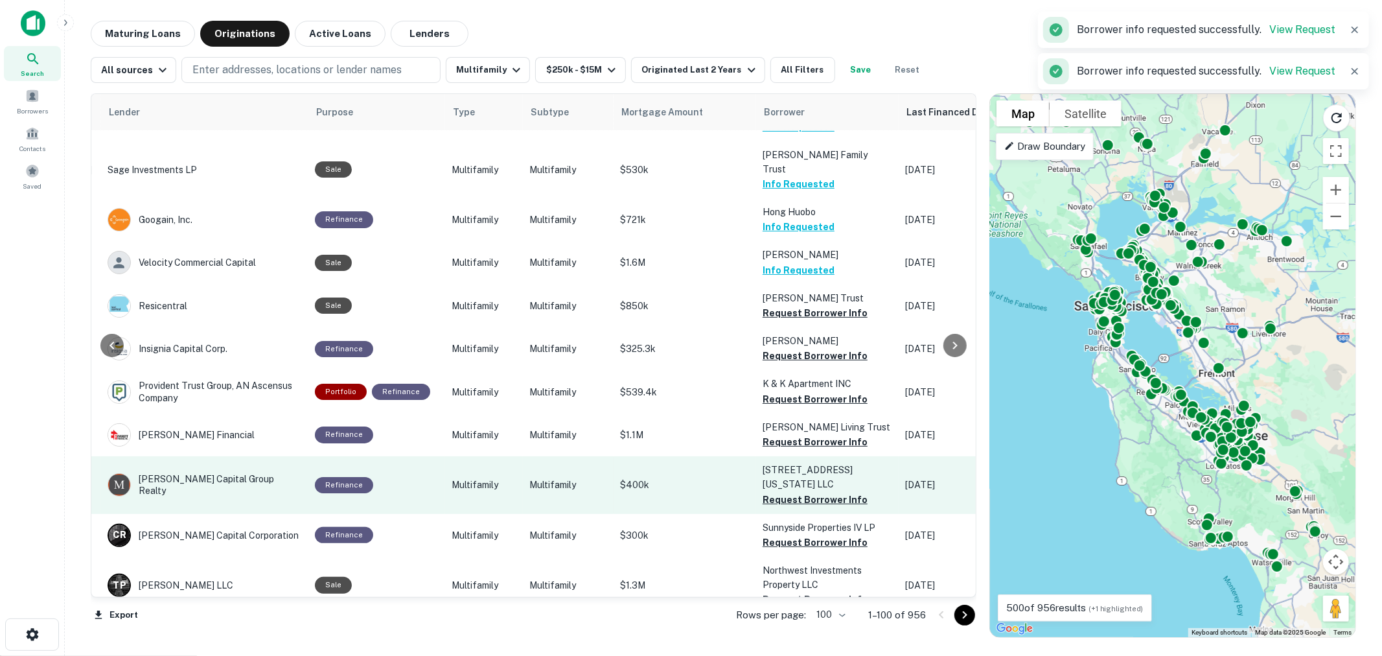
scroll to position [720, 209]
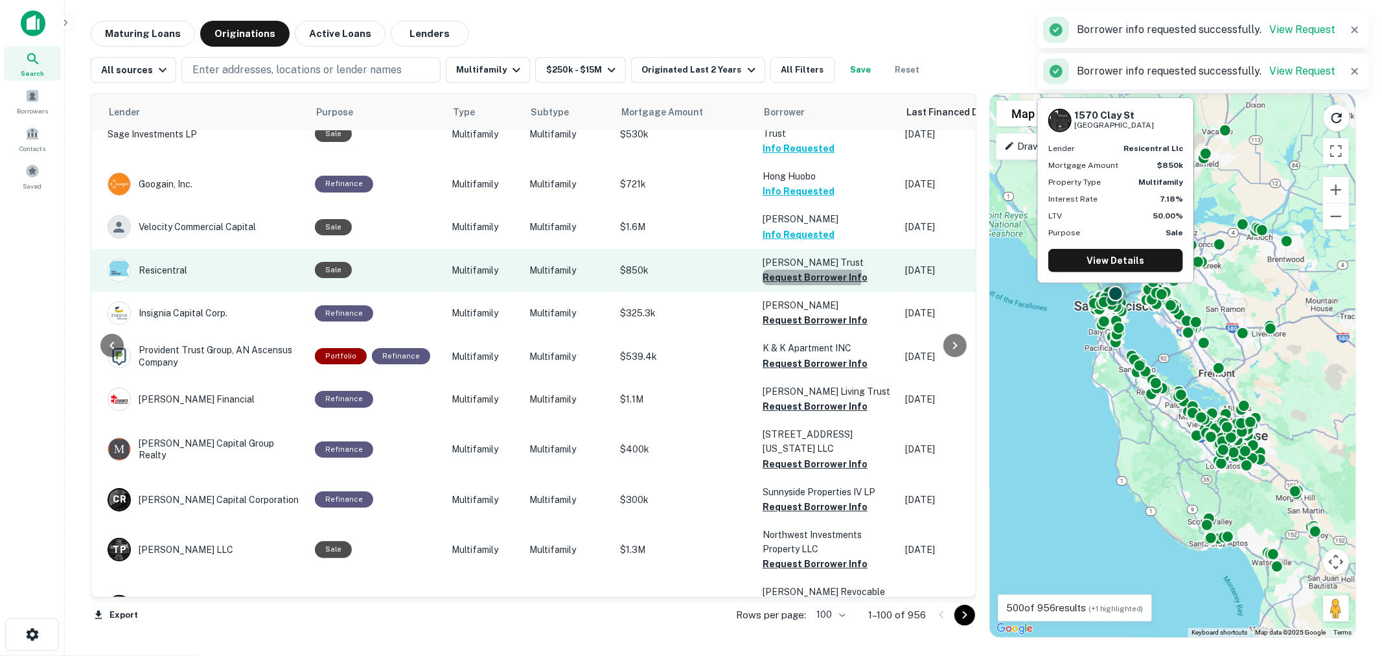
click at [799, 270] on button "Request Borrower Info" at bounding box center [815, 278] width 105 height 16
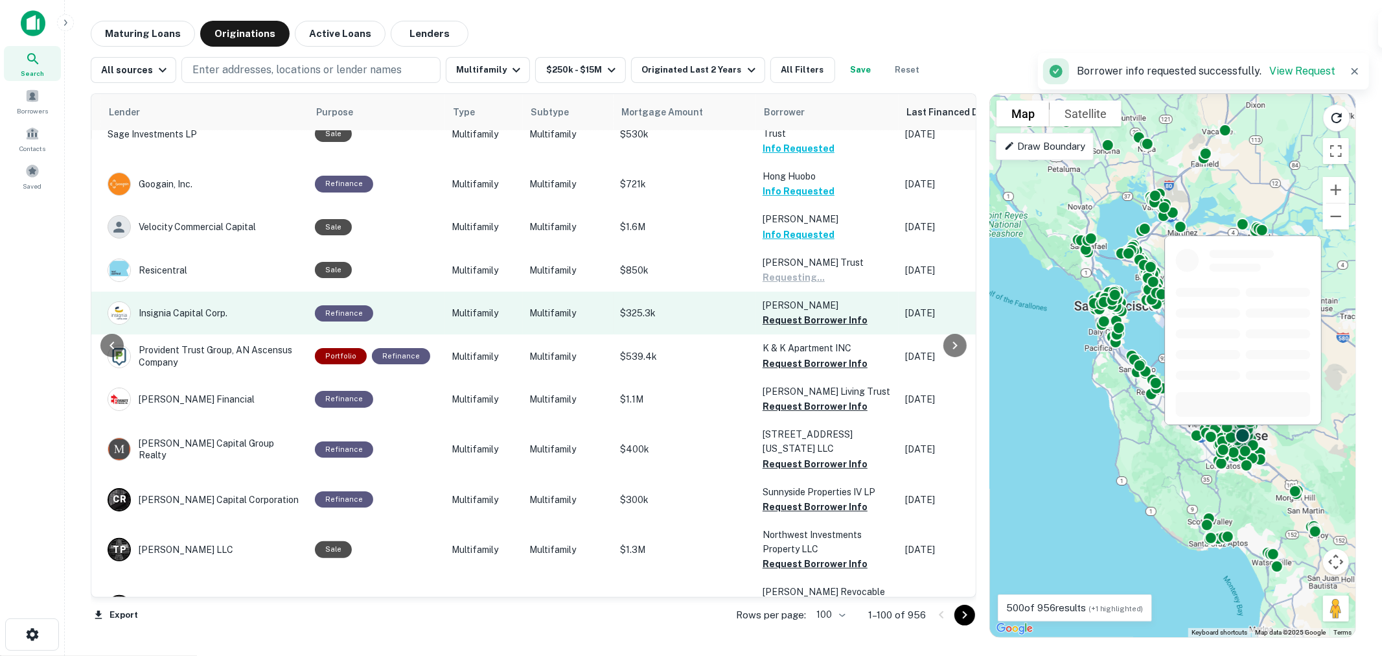
click at [798, 312] on button "Request Borrower Info" at bounding box center [815, 320] width 105 height 16
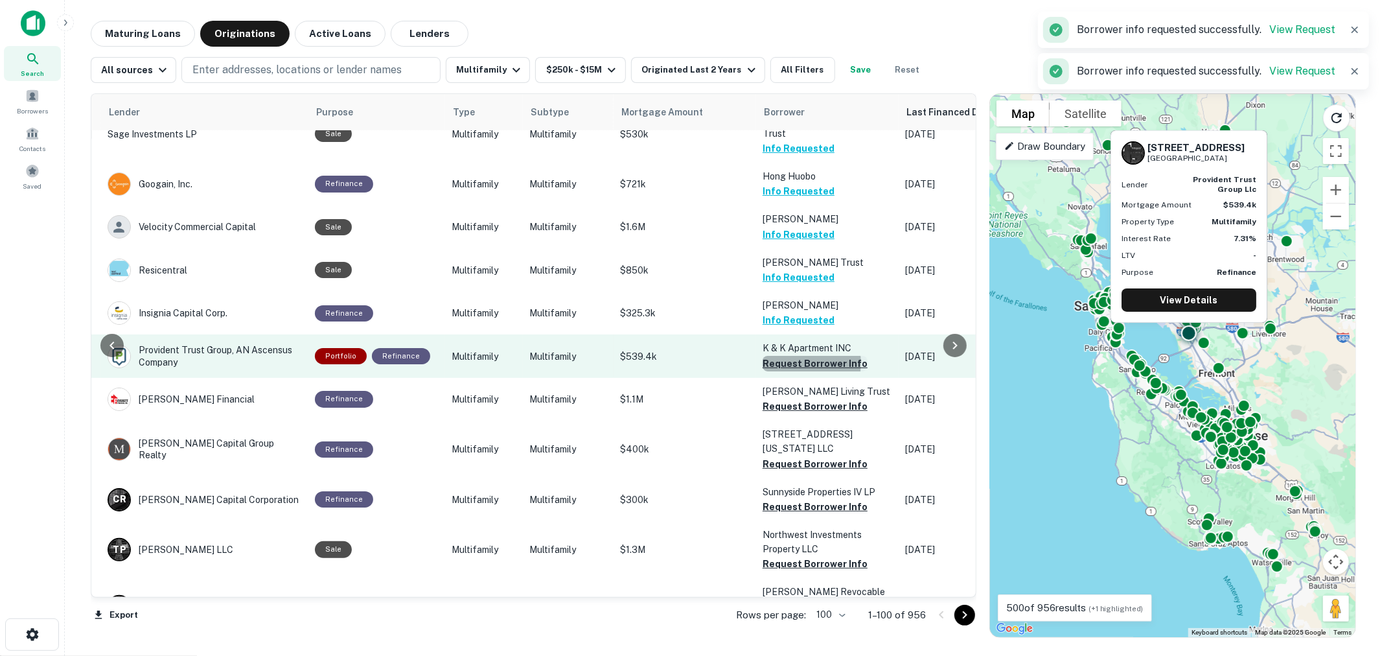
click at [789, 356] on button "Request Borrower Info" at bounding box center [815, 364] width 105 height 16
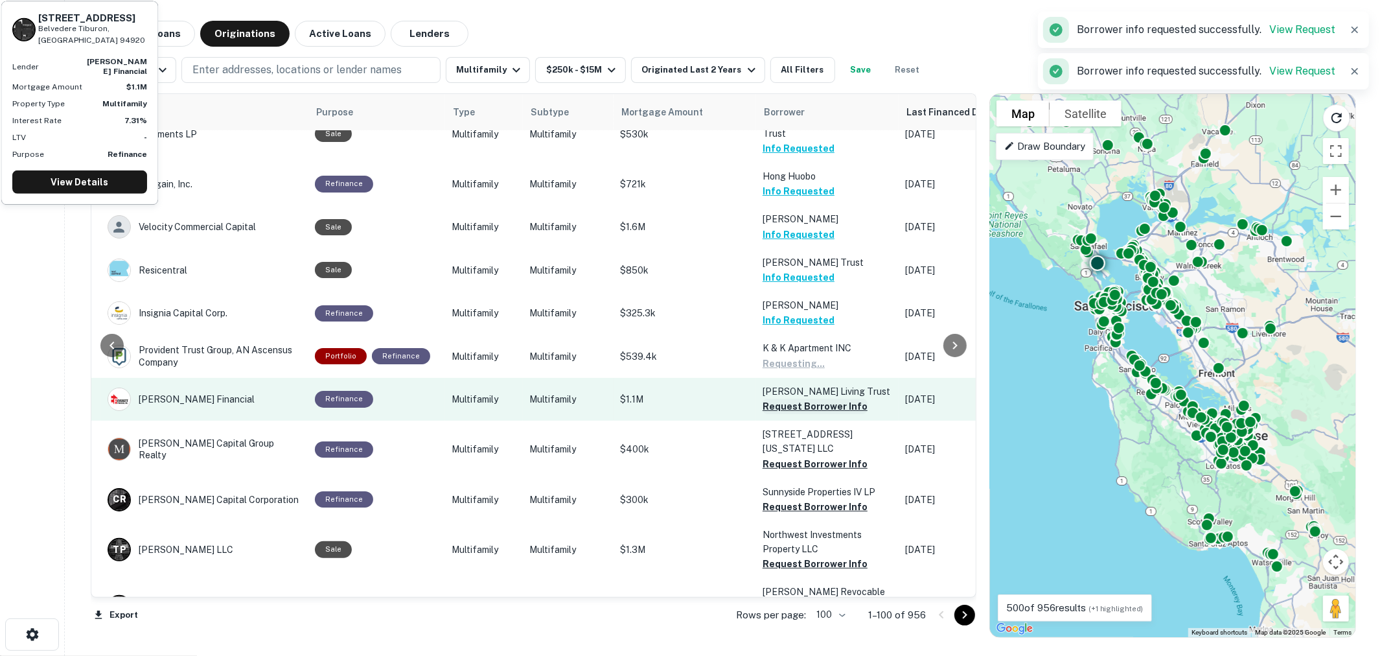
click at [800, 399] on button "Request Borrower Info" at bounding box center [815, 407] width 105 height 16
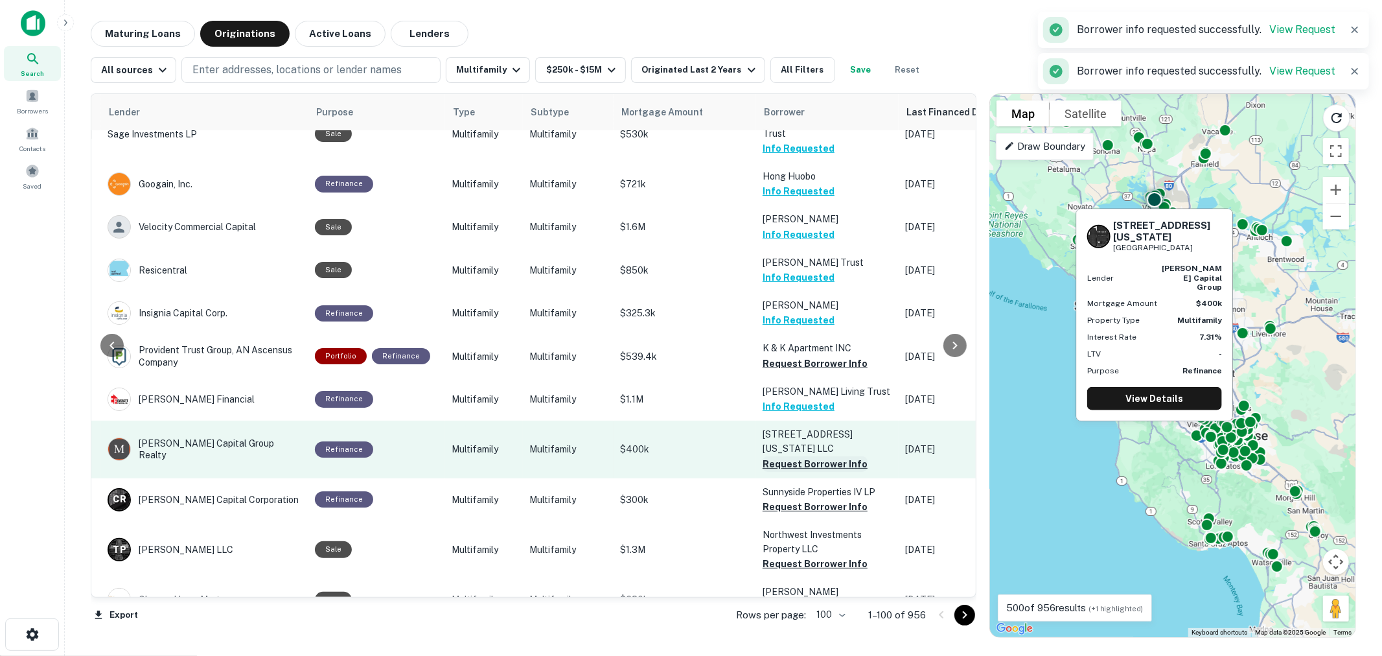
click at [798, 456] on button "Request Borrower Info" at bounding box center [815, 464] width 105 height 16
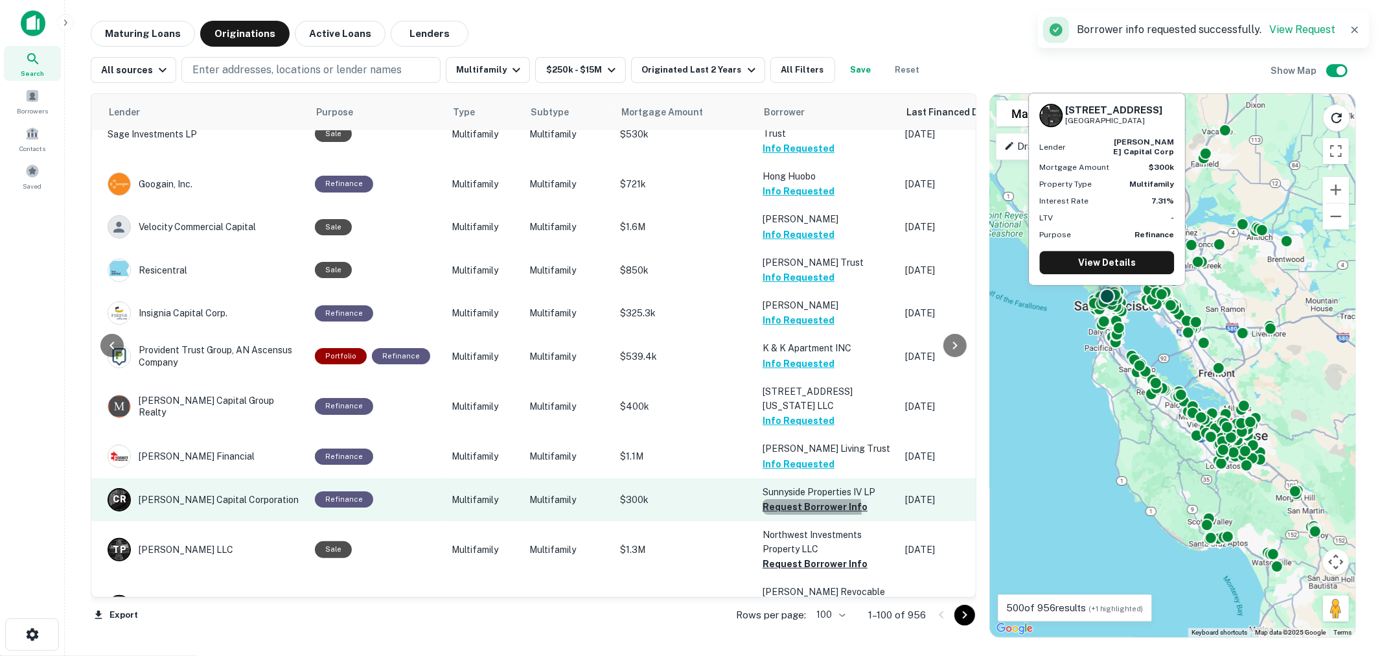
click at [798, 499] on button "Request Borrower Info" at bounding box center [815, 507] width 105 height 16
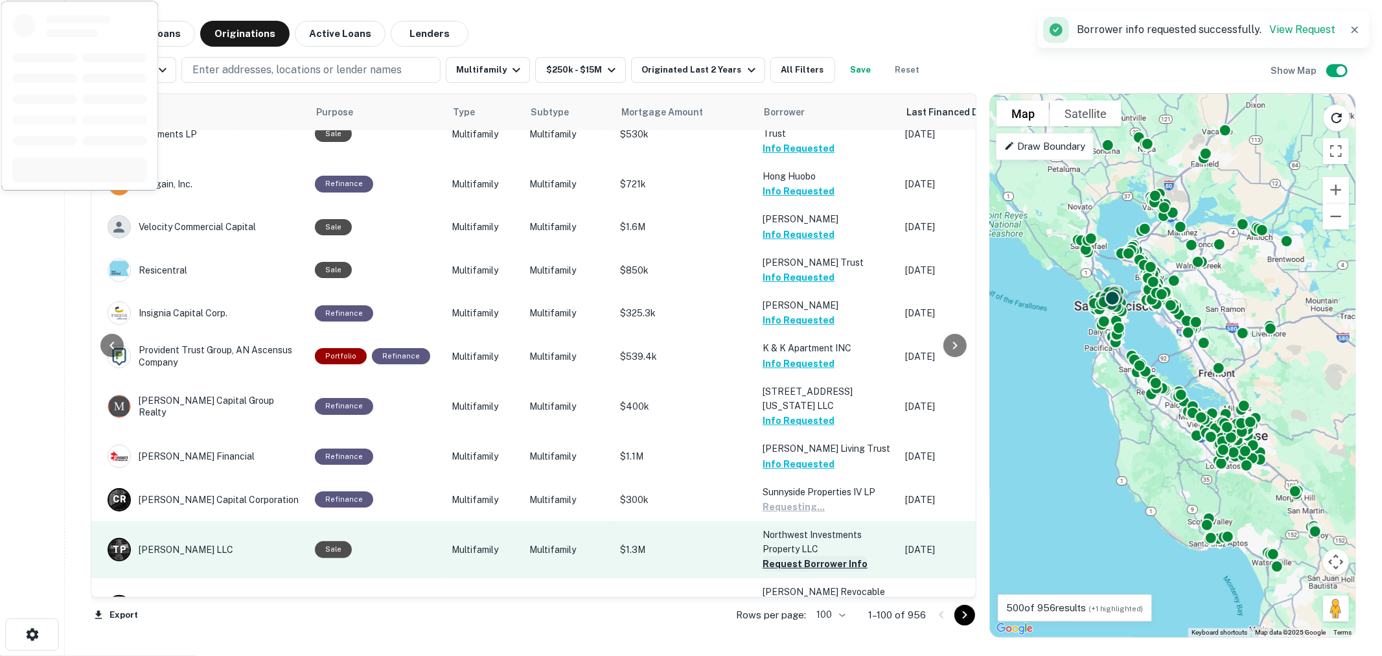
click at [795, 556] on button "Request Borrower Info" at bounding box center [815, 564] width 105 height 16
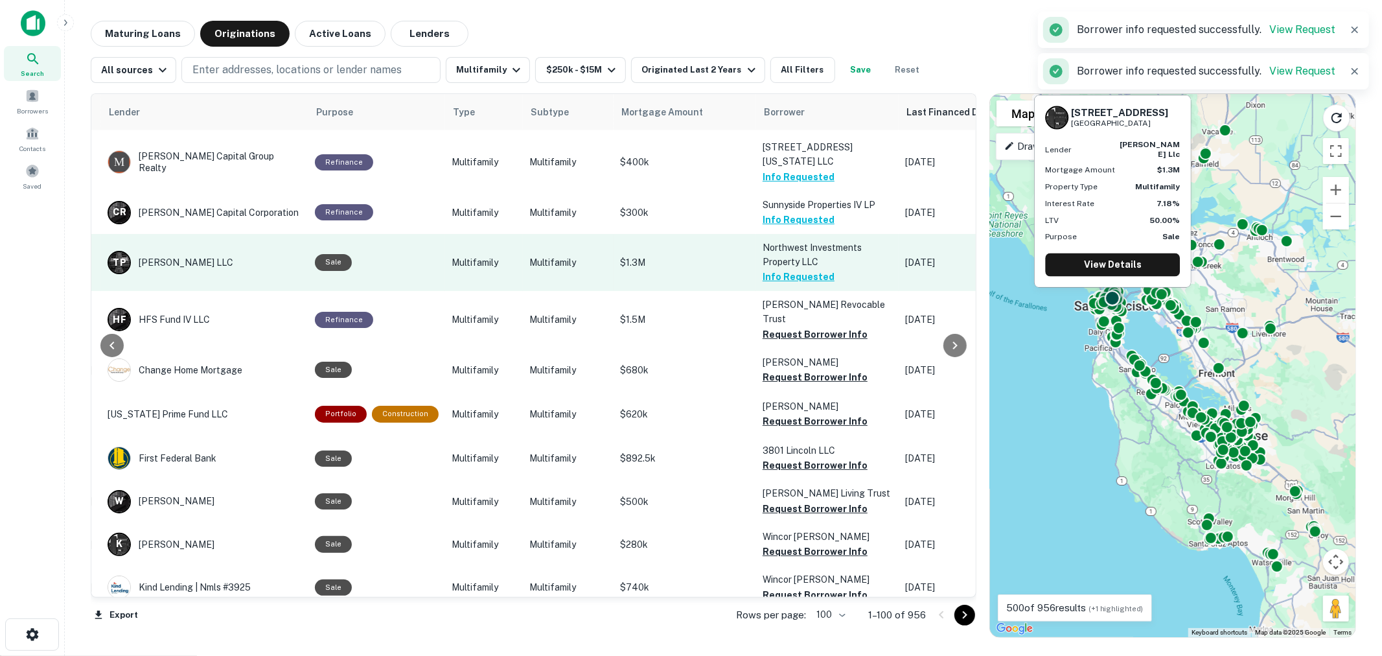
scroll to position [1008, 209]
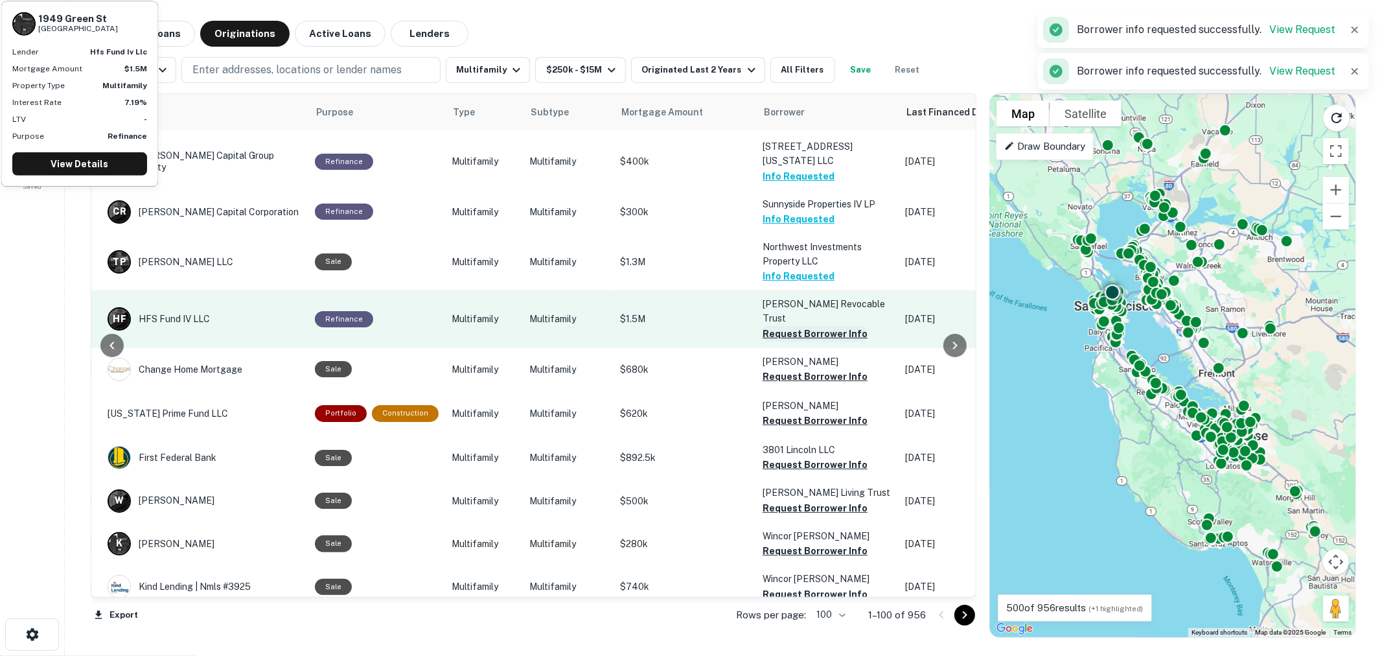
click at [795, 326] on button "Request Borrower Info" at bounding box center [815, 334] width 105 height 16
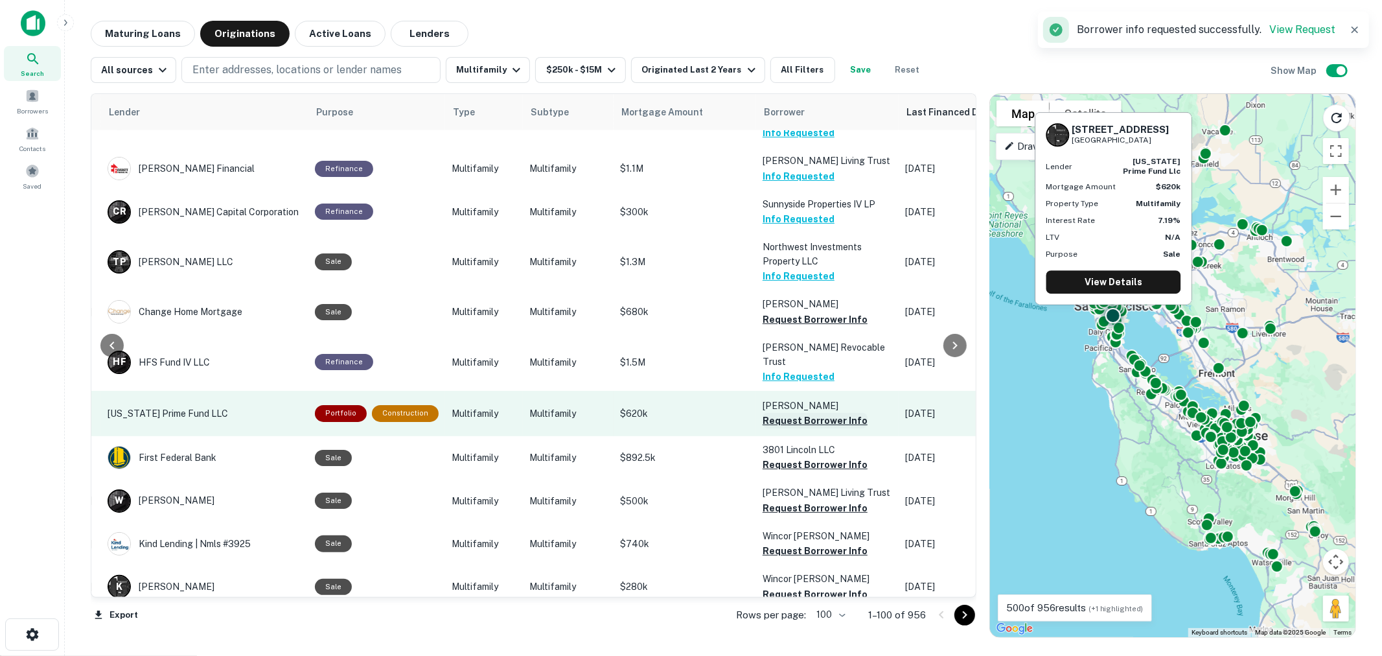
click at [797, 413] on button "Request Borrower Info" at bounding box center [815, 421] width 105 height 16
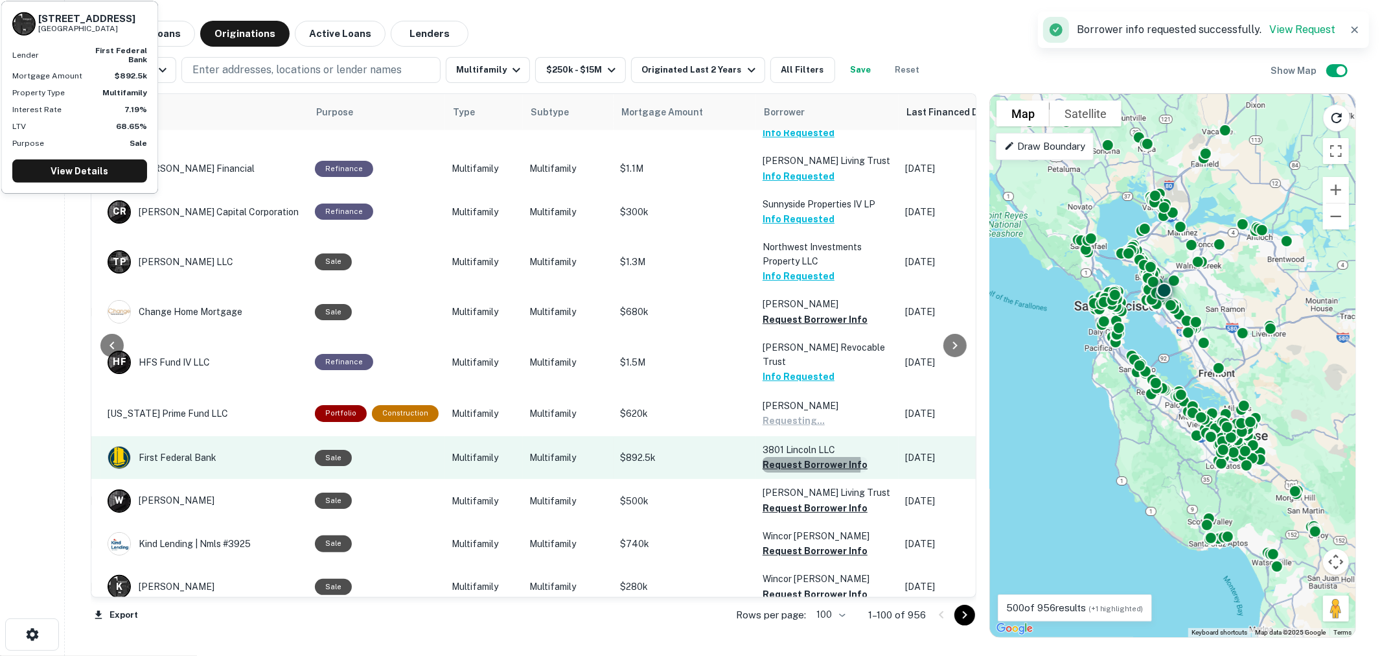
click at [798, 457] on button "Request Borrower Info" at bounding box center [815, 465] width 105 height 16
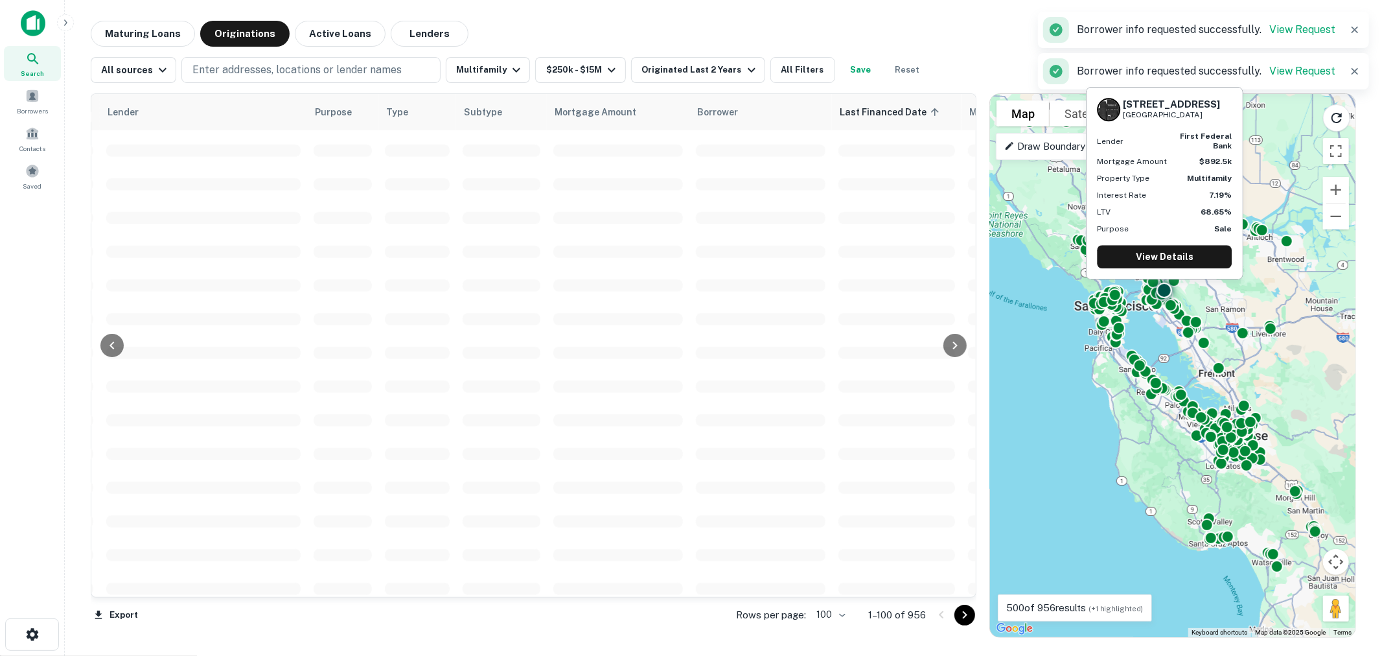
click at [800, 452] on span at bounding box center [761, 454] width 130 height 12
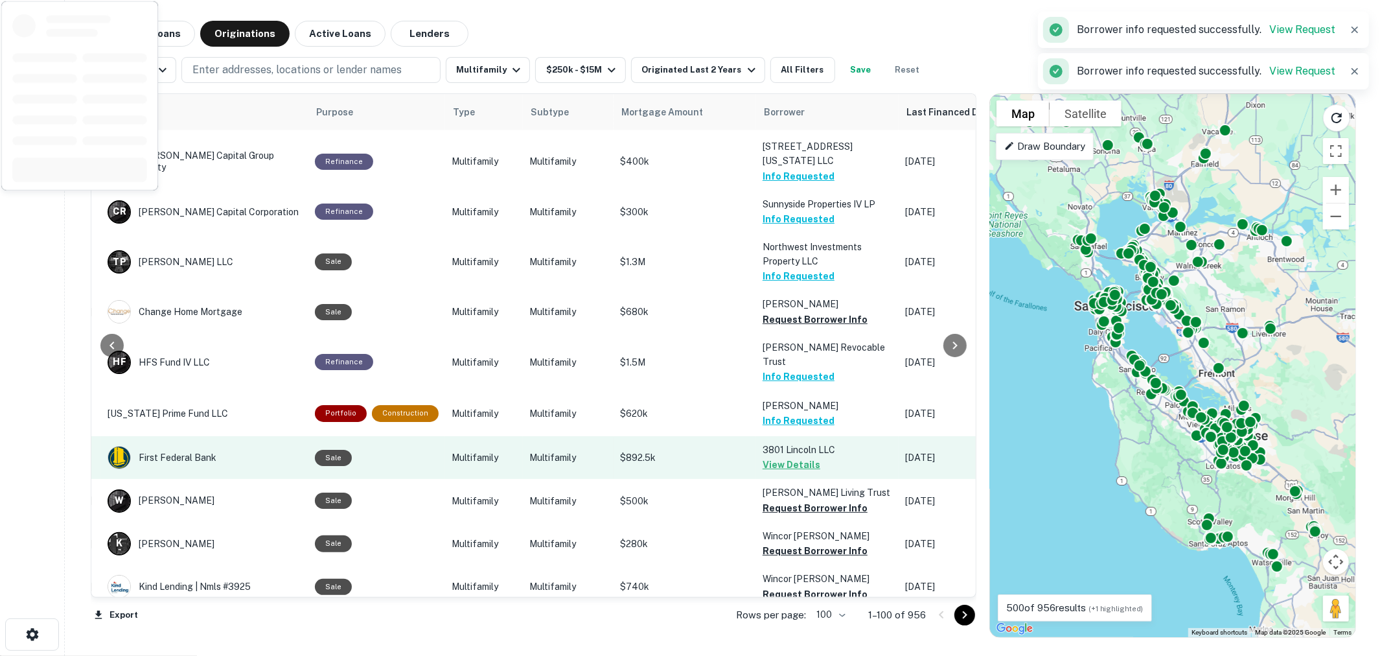
scroll to position [1152, 209]
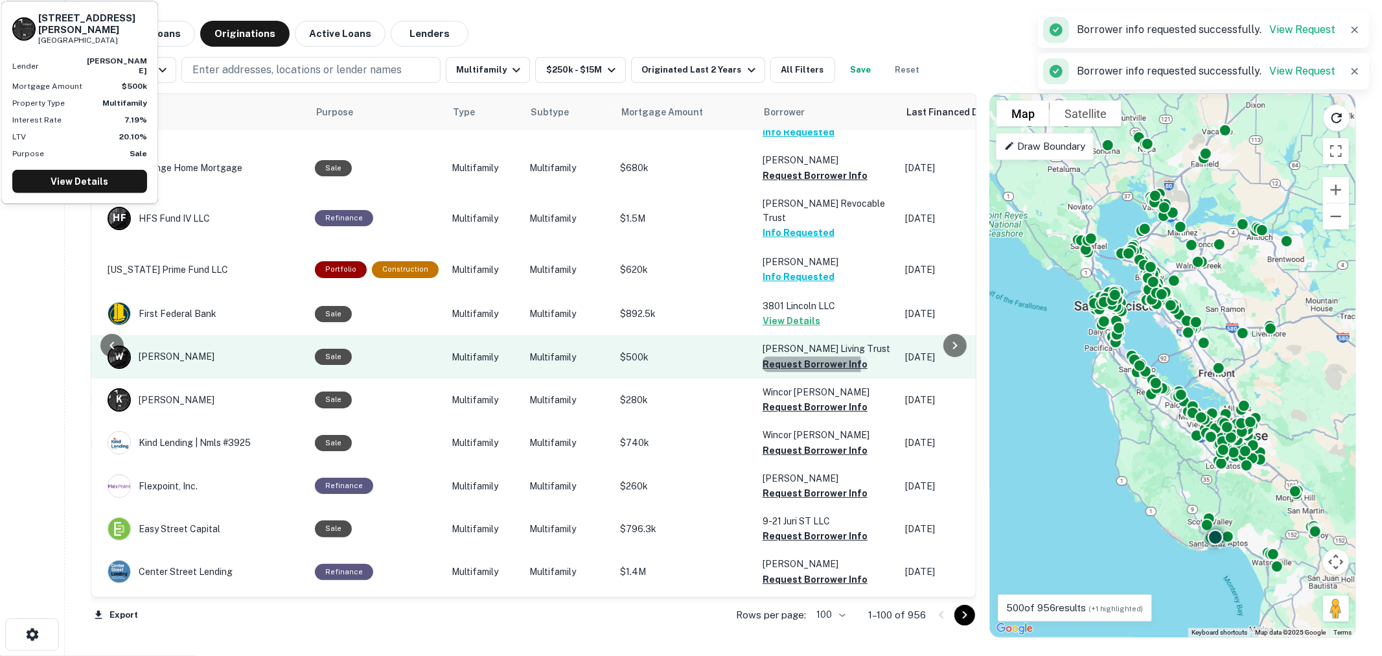
click at [782, 356] on button "Request Borrower Info" at bounding box center [815, 364] width 105 height 16
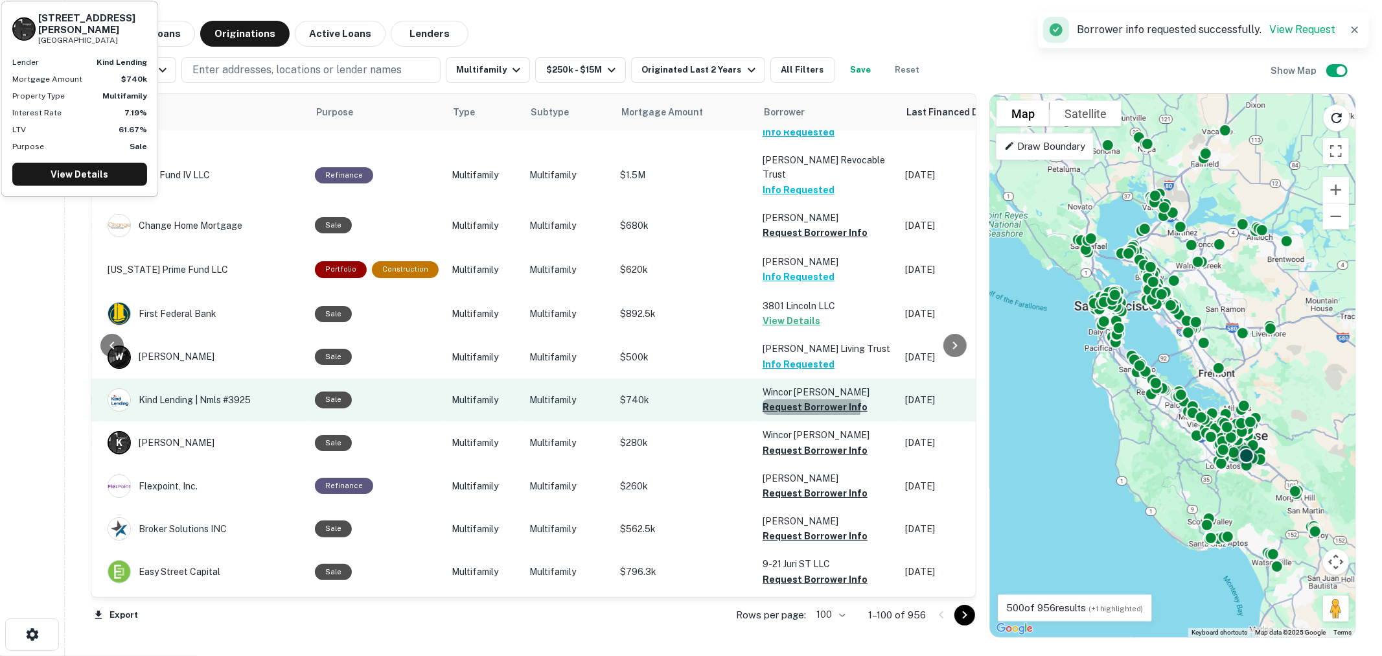
click at [793, 399] on button "Request Borrower Info" at bounding box center [815, 407] width 105 height 16
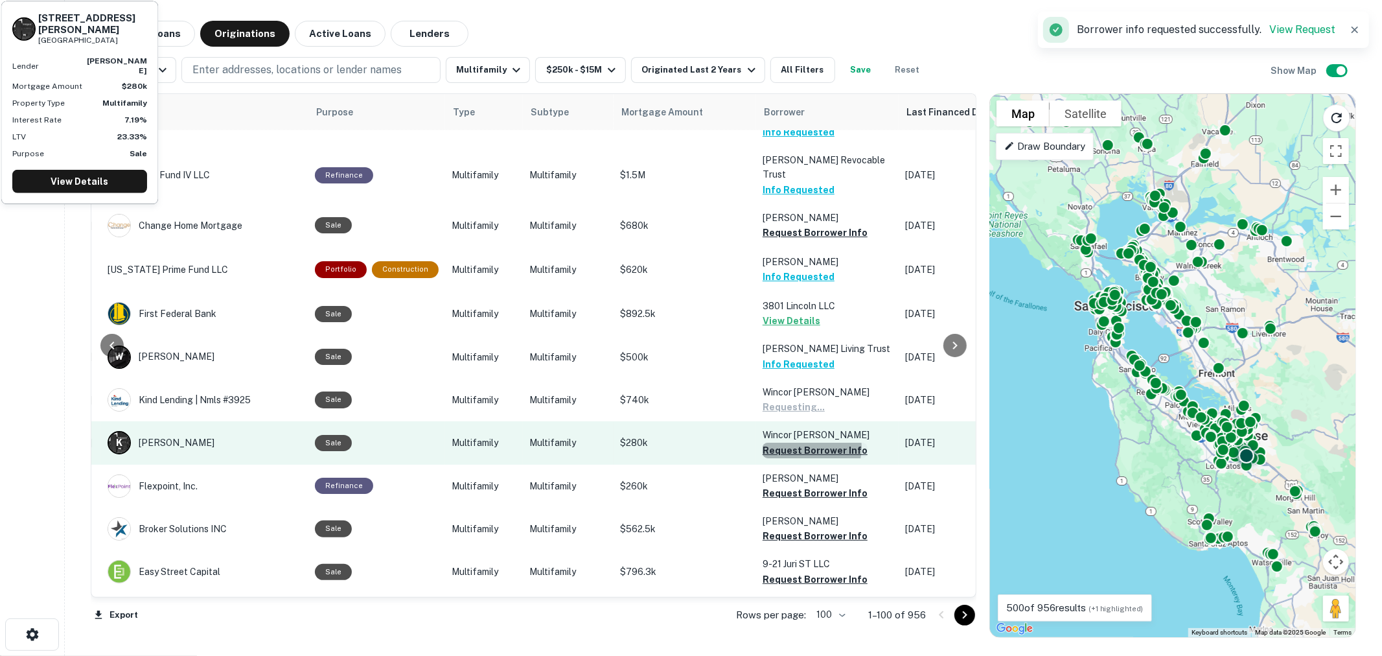
click at [799, 443] on button "Request Borrower Info" at bounding box center [815, 451] width 105 height 16
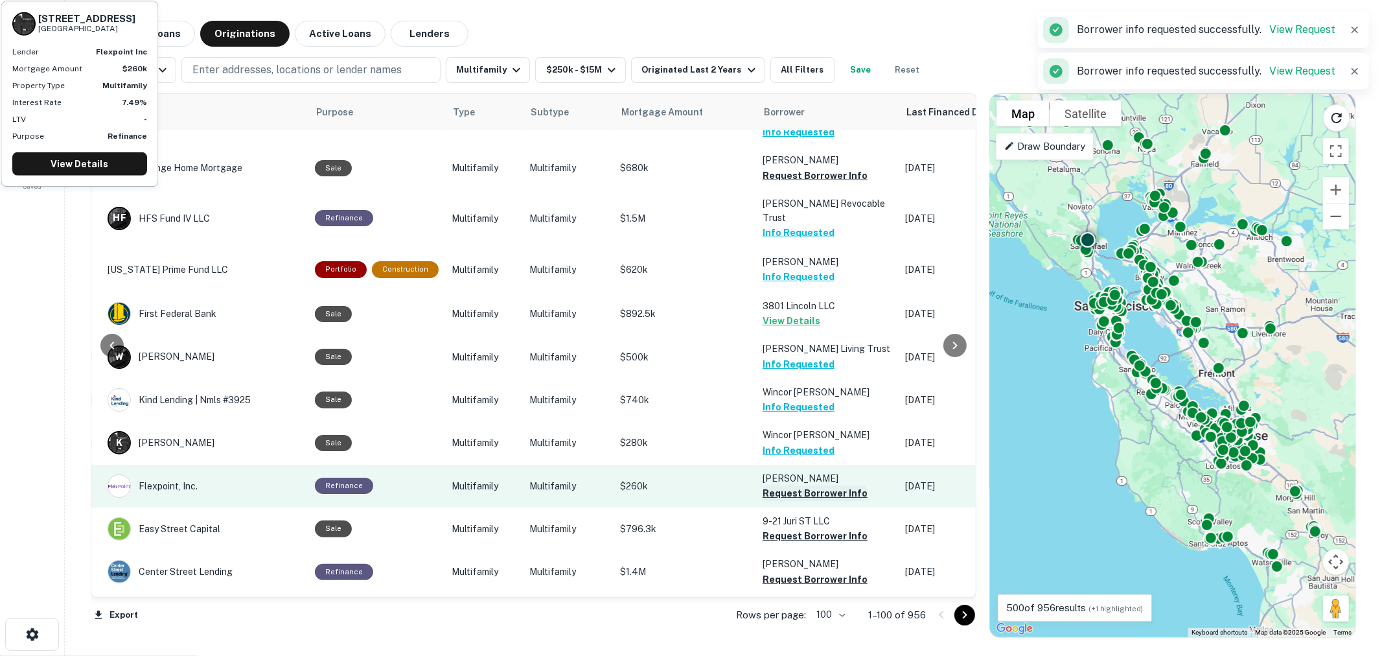
click at [786, 485] on button "Request Borrower Info" at bounding box center [815, 493] width 105 height 16
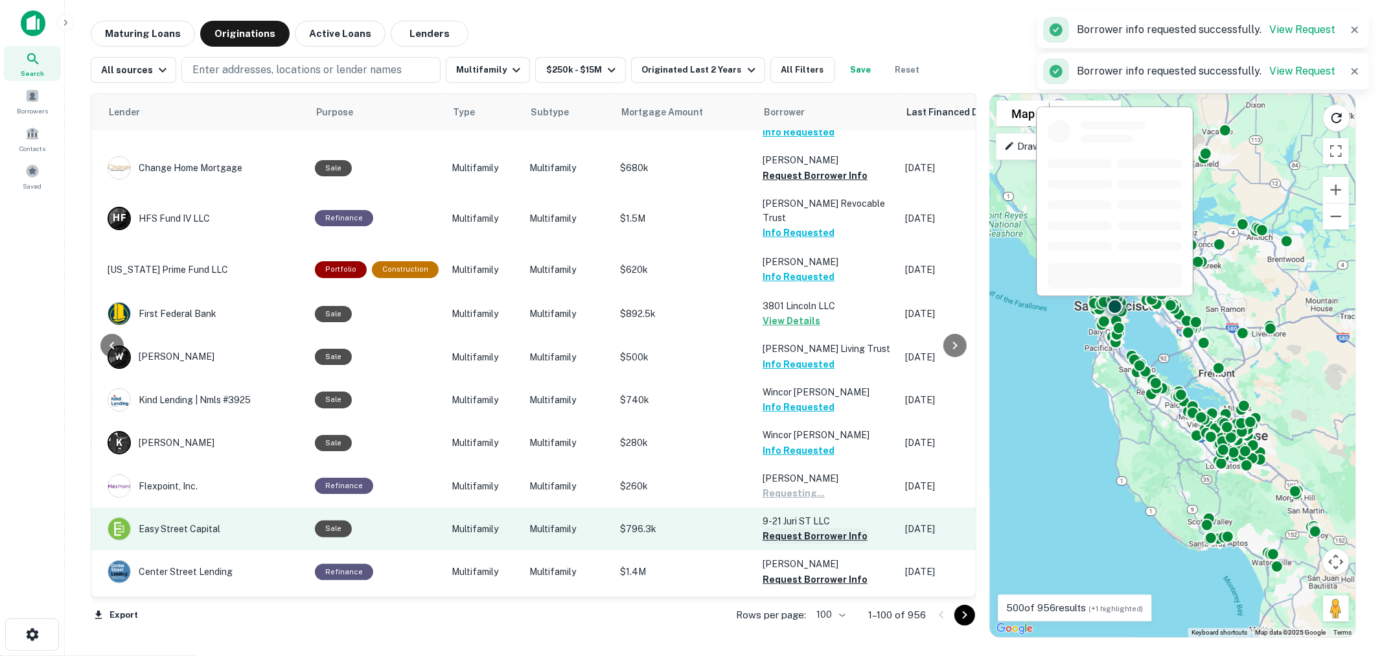
click at [780, 528] on button "Request Borrower Info" at bounding box center [815, 536] width 105 height 16
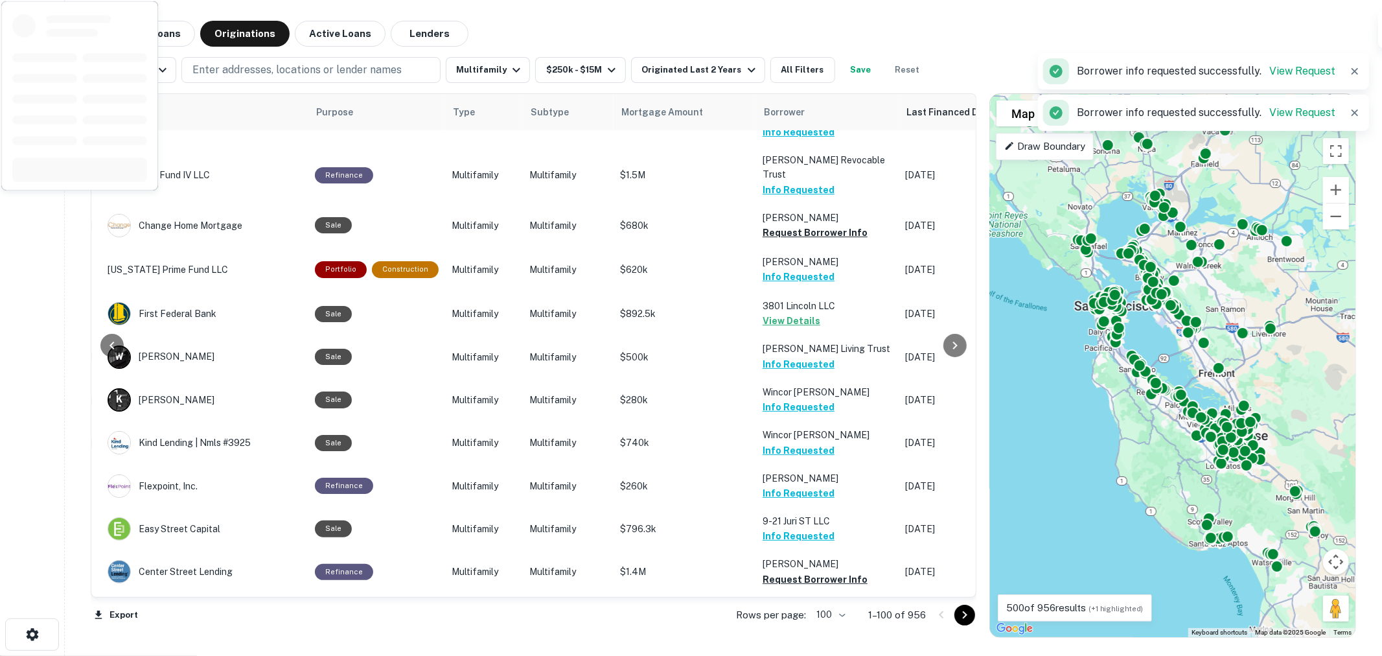
scroll to position [1296, 209]
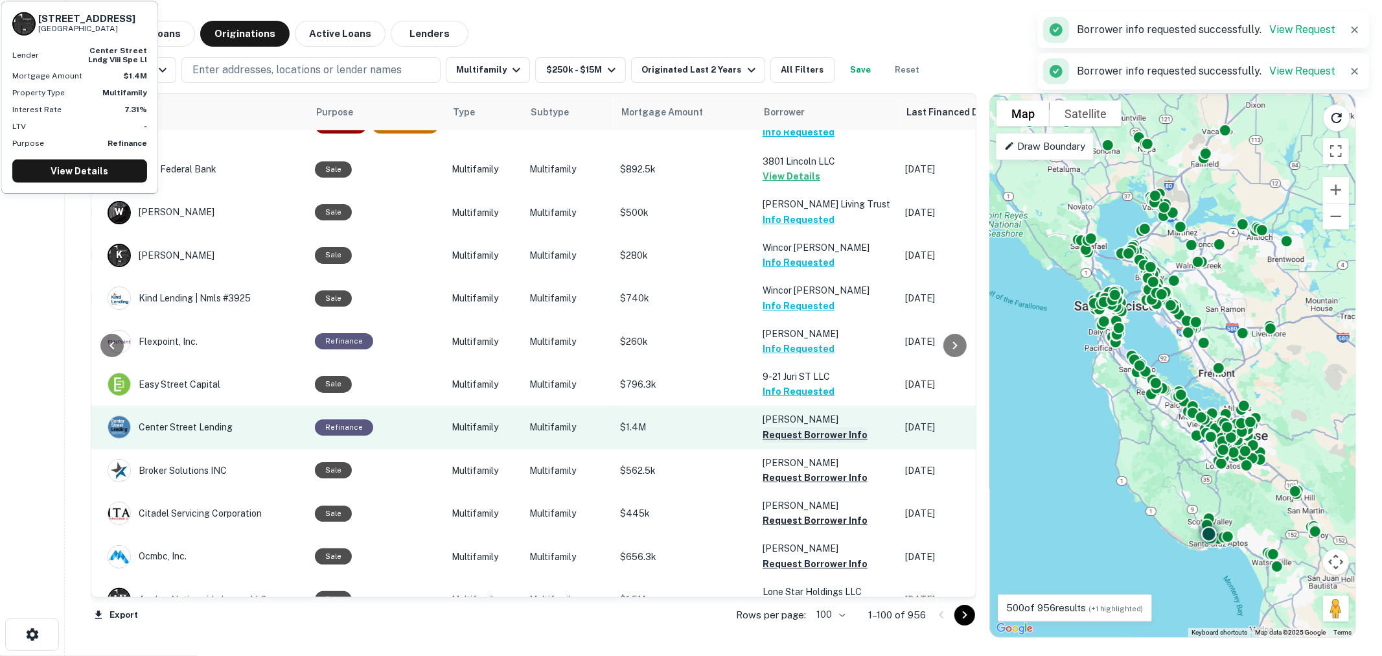
click at [789, 427] on button "Request Borrower Info" at bounding box center [815, 435] width 105 height 16
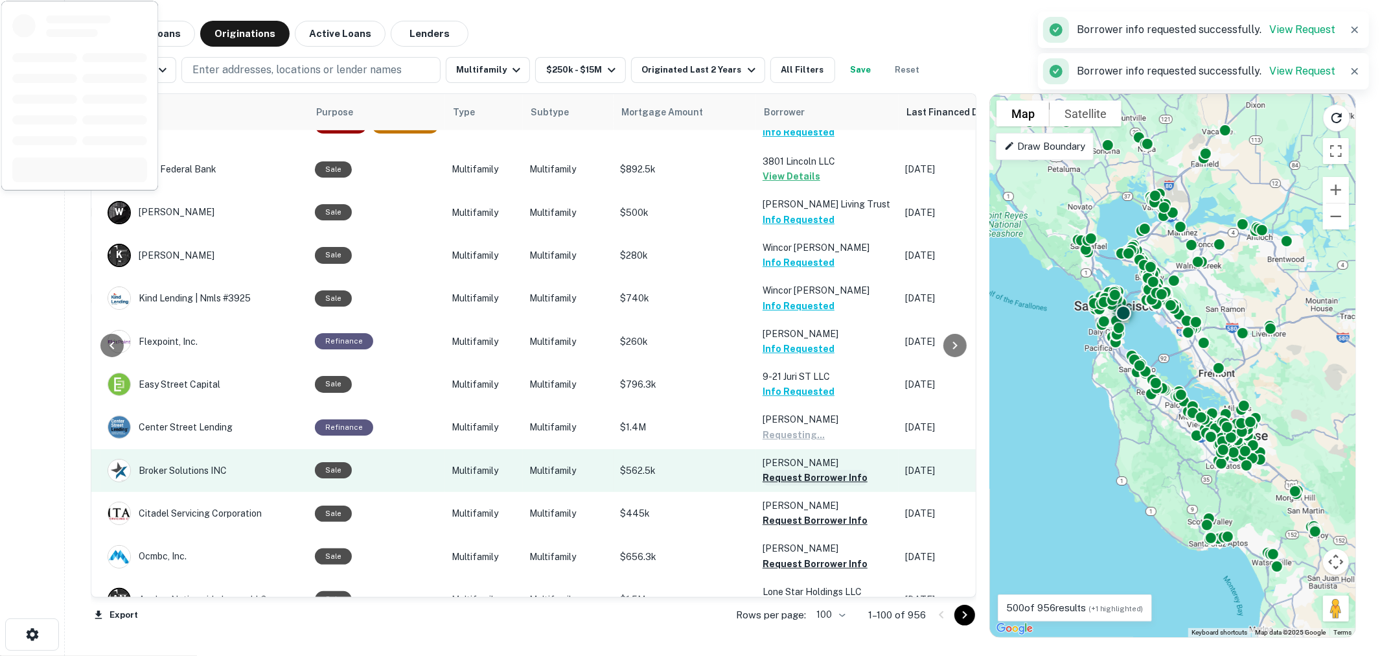
click at [795, 470] on button "Request Borrower Info" at bounding box center [815, 478] width 105 height 16
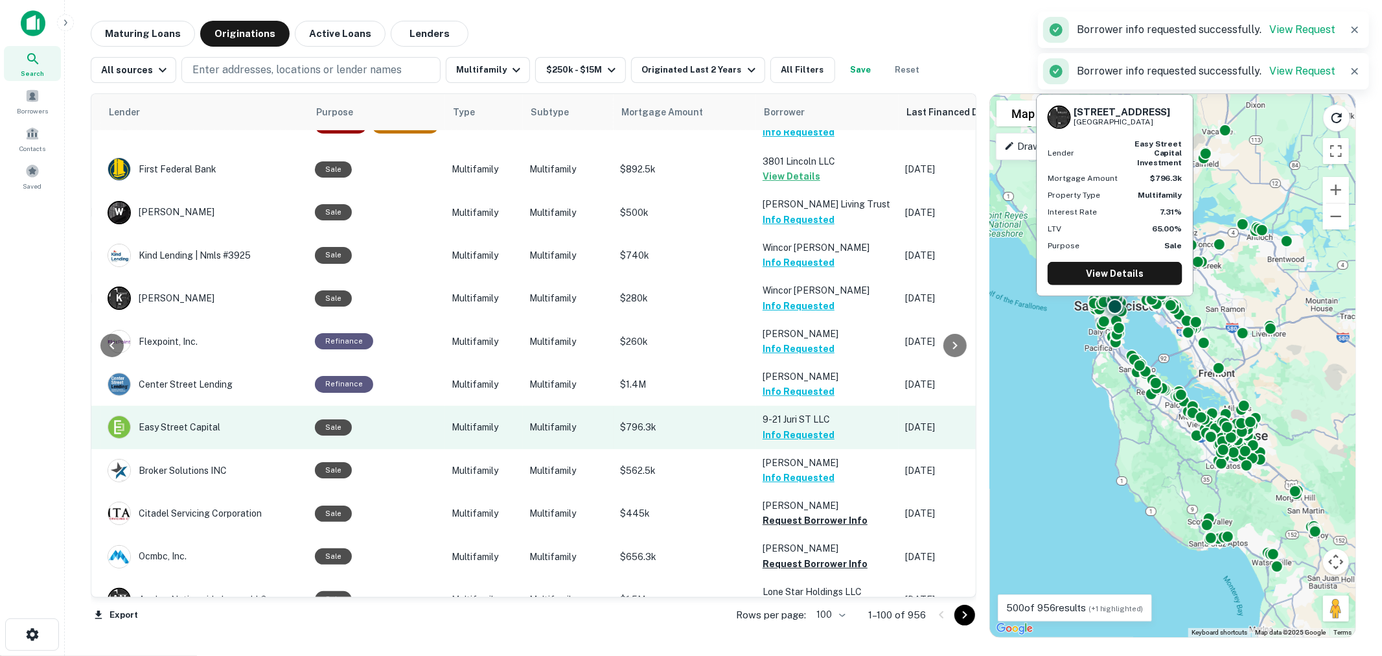
scroll to position [1440, 209]
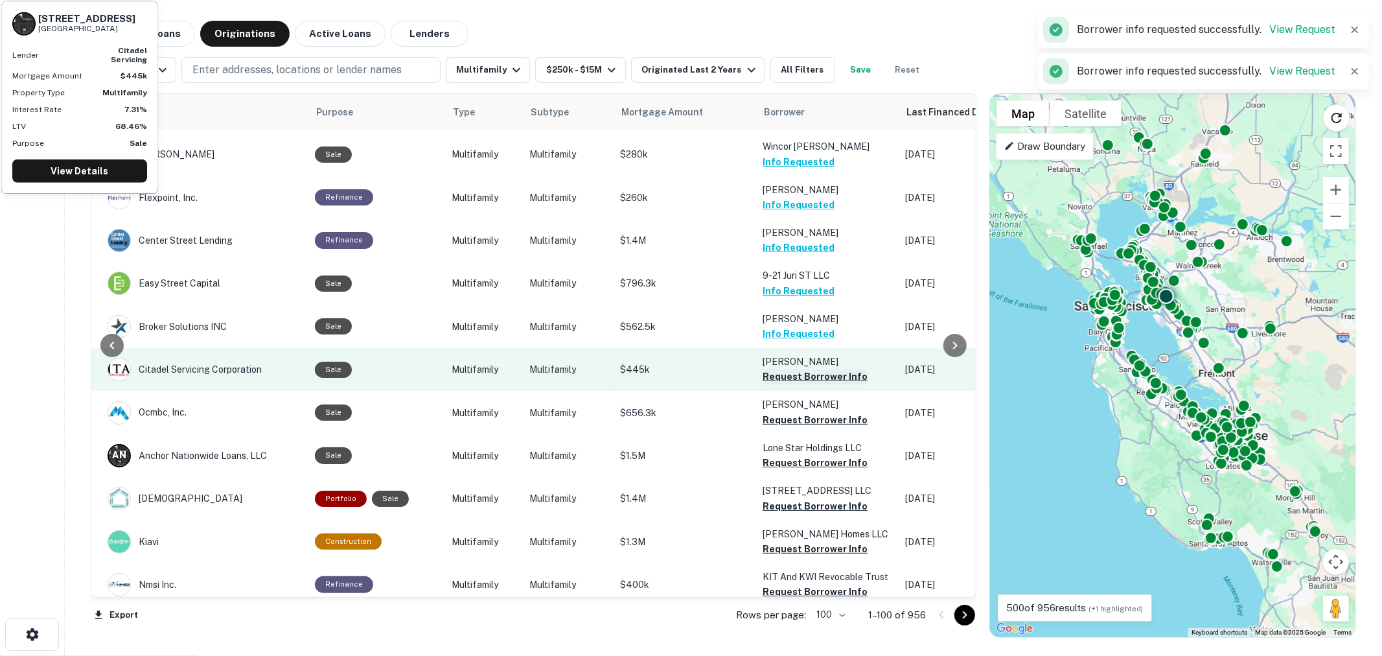
click at [795, 369] on button "Request Borrower Info" at bounding box center [815, 377] width 105 height 16
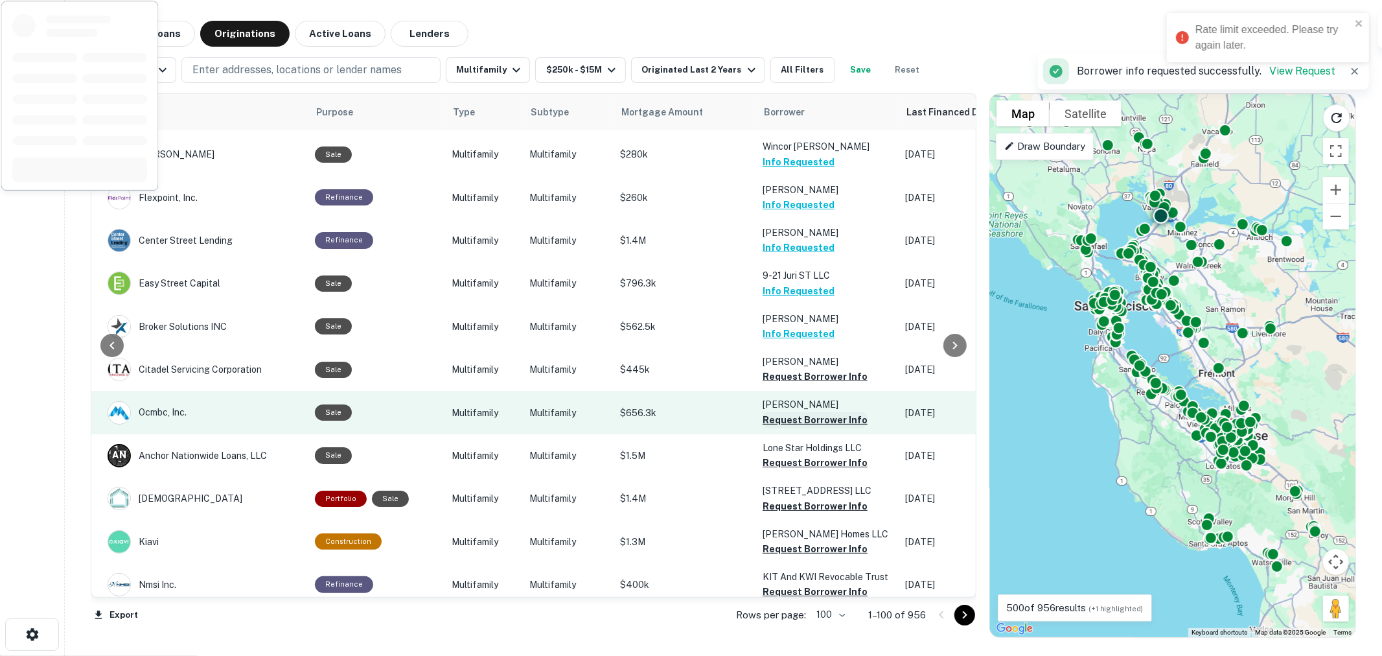
click at [802, 412] on button "Request Borrower Info" at bounding box center [815, 420] width 105 height 16
